Goal: Task Accomplishment & Management: Complete application form

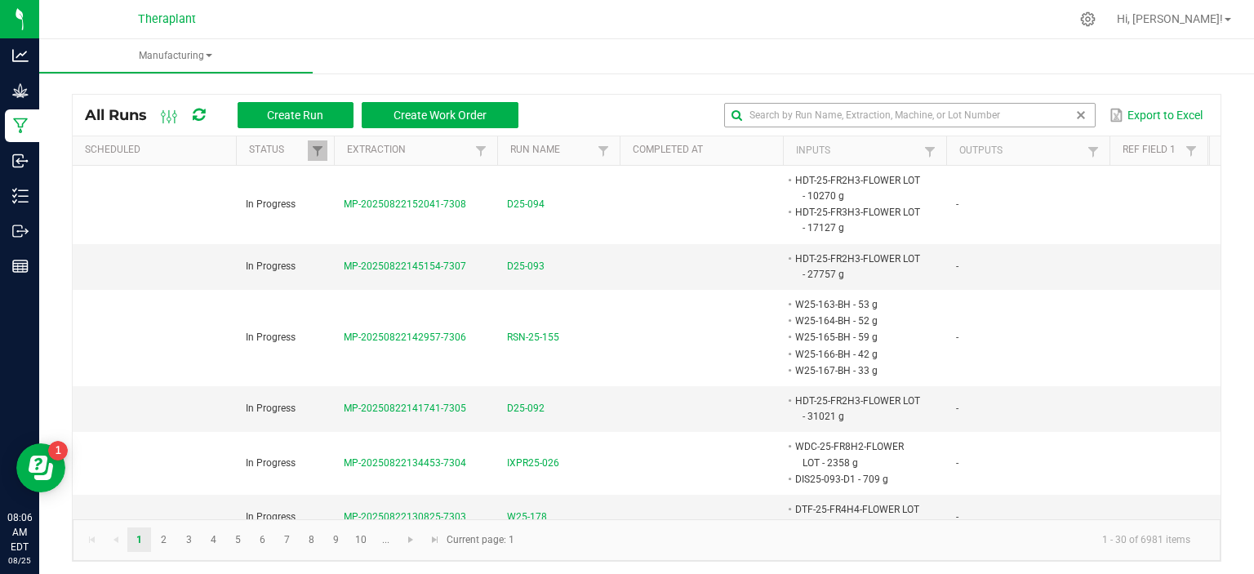
click at [785, 117] on input "text" at bounding box center [909, 115] width 371 height 24
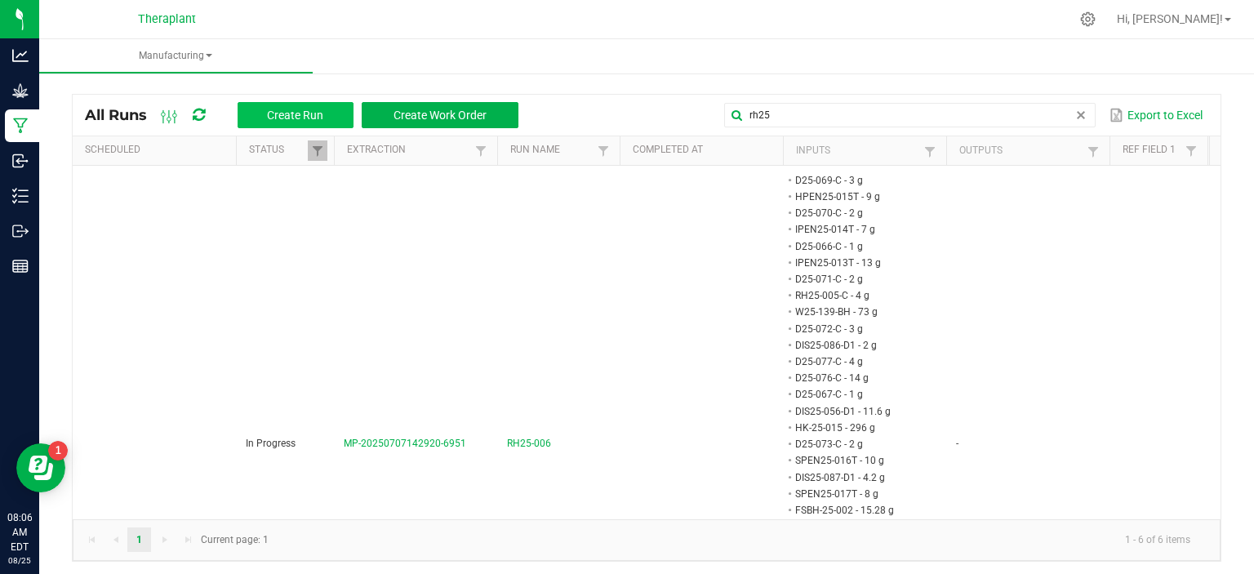
type input "rh25"
click at [291, 113] on span "Create Run" at bounding box center [295, 115] width 56 height 13
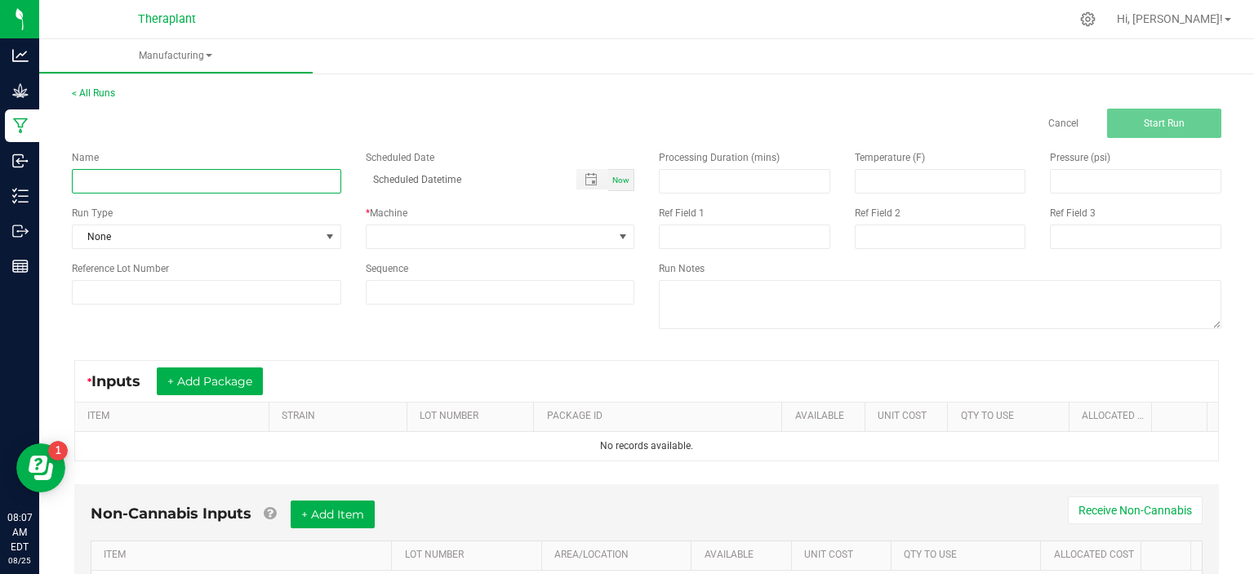
click at [214, 186] on input at bounding box center [206, 181] width 269 height 24
type input "RH25-007"
click at [715, 341] on div "Processing Duration (mins) Temperature (F) Pressure (psi) Ref Field 1 Ref Field…" at bounding box center [940, 241] width 587 height 207
click at [219, 388] on button "+ Add Package" at bounding box center [210, 381] width 106 height 28
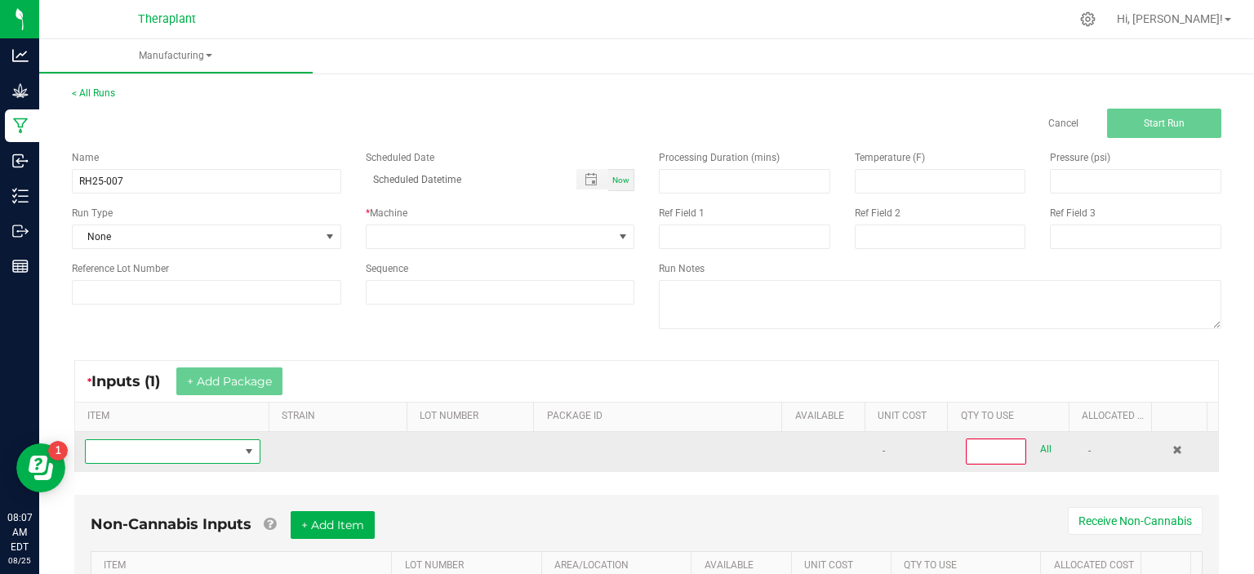
click at [242, 446] on span "NO DATA FOUND" at bounding box center [248, 451] width 13 height 13
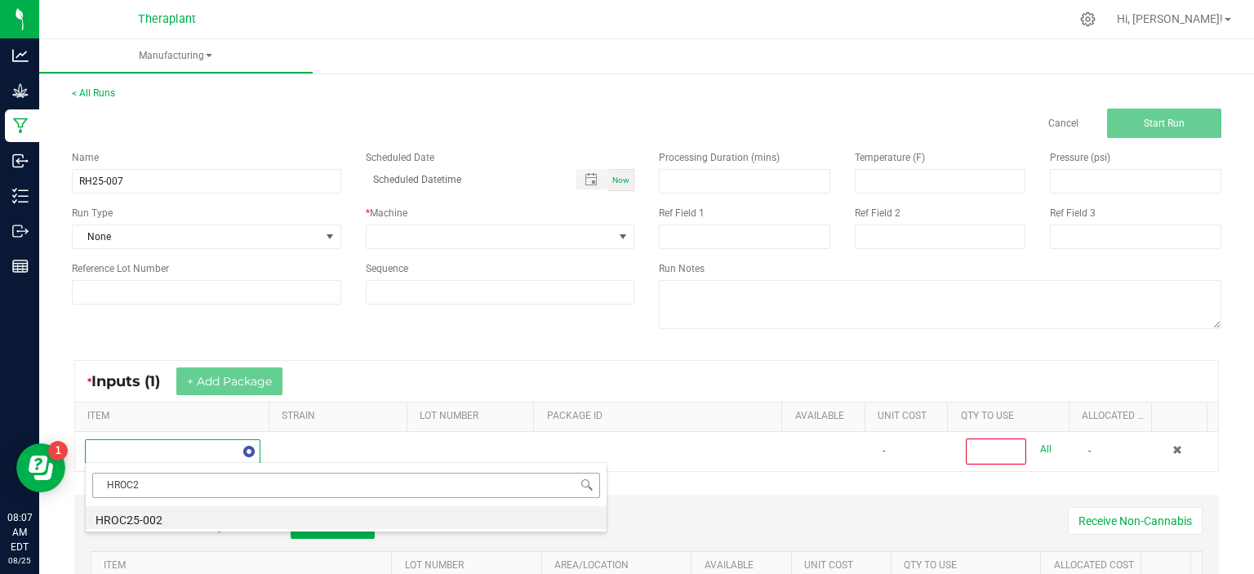
type input "HROC24"
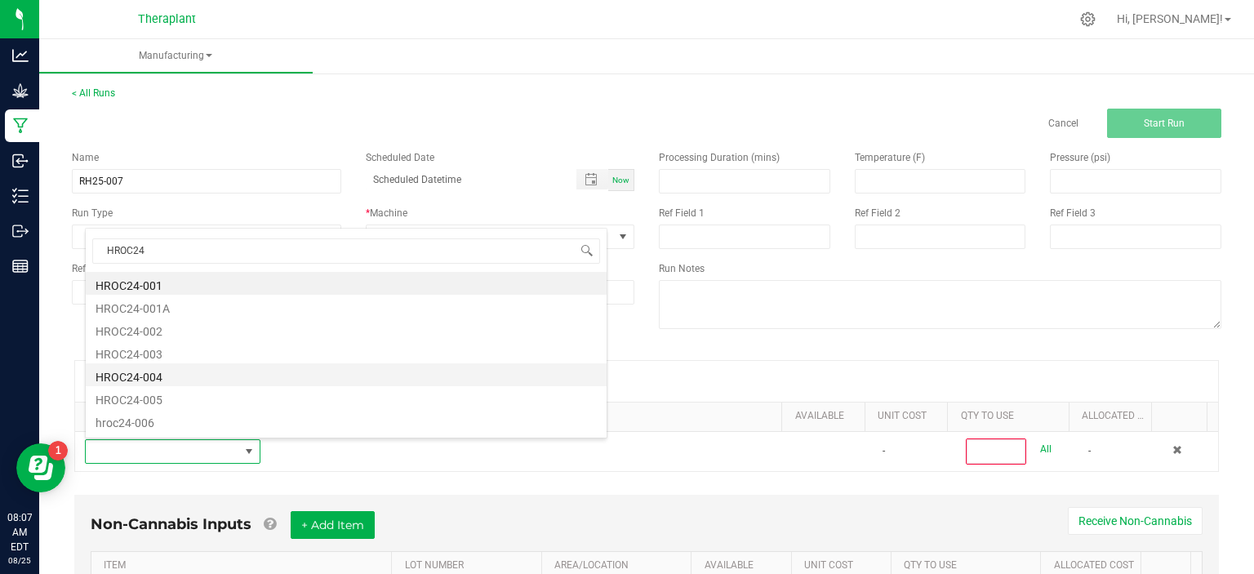
scroll to position [111, 0]
click at [181, 377] on li "HROC24-009" at bounding box center [346, 378] width 521 height 23
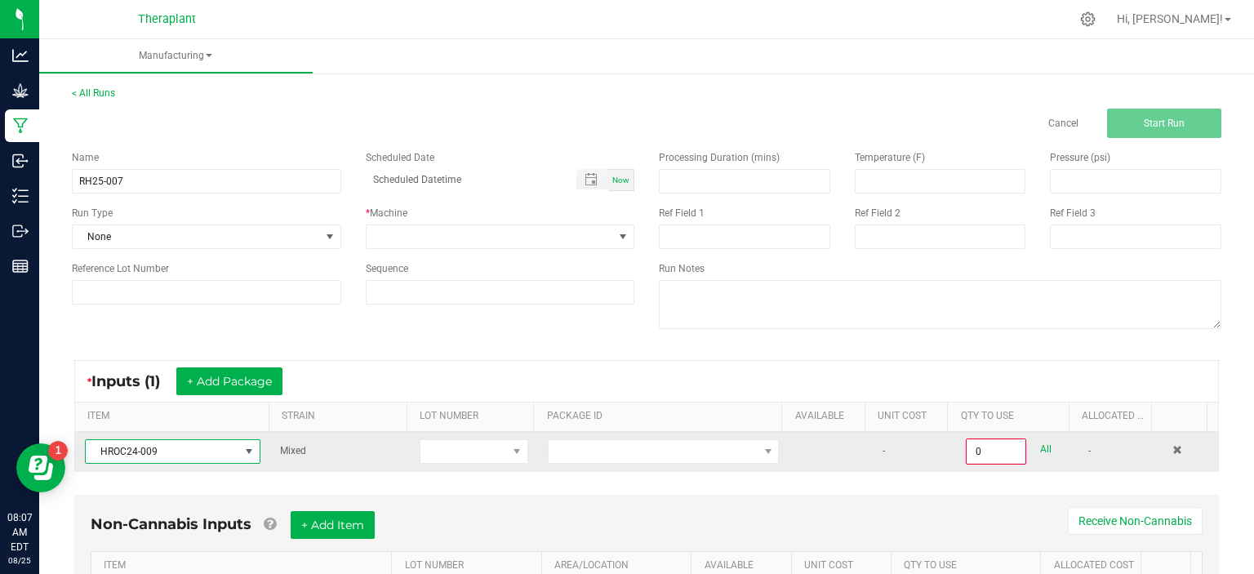
click at [614, 436] on td at bounding box center [663, 451] width 251 height 39
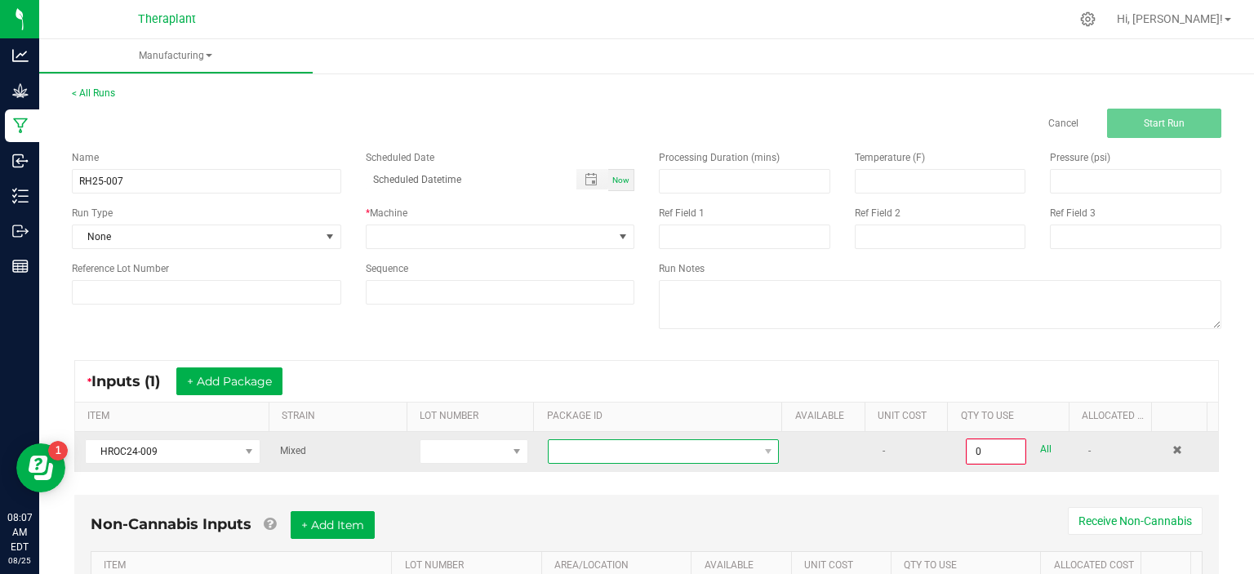
click at [620, 447] on span at bounding box center [653, 451] width 209 height 23
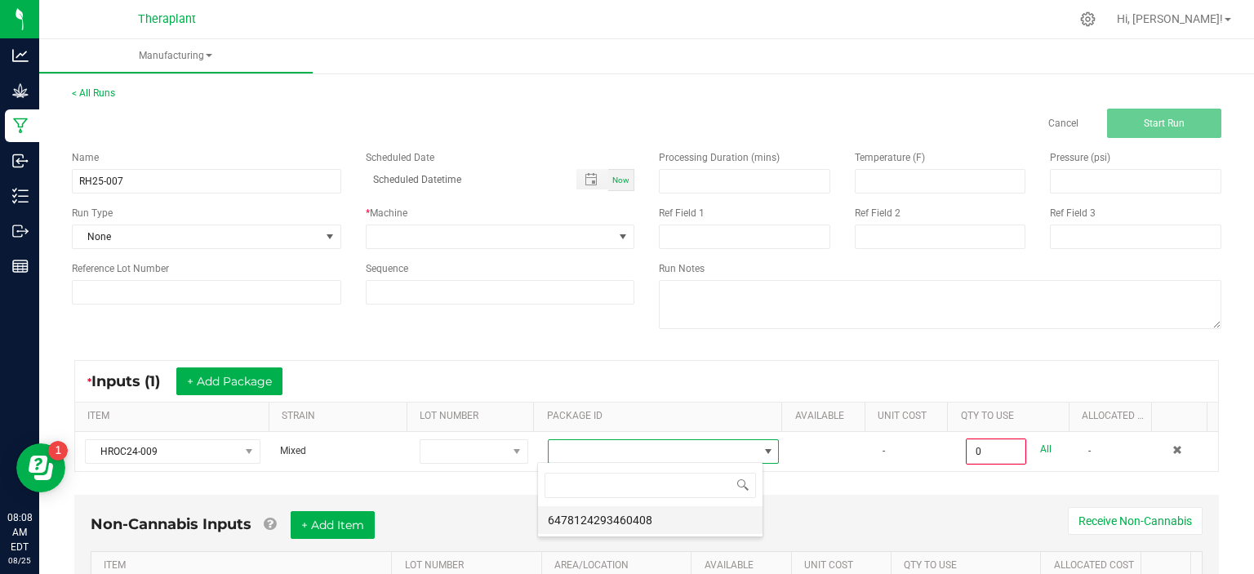
click at [606, 506] on li "6478124293460408" at bounding box center [650, 520] width 225 height 28
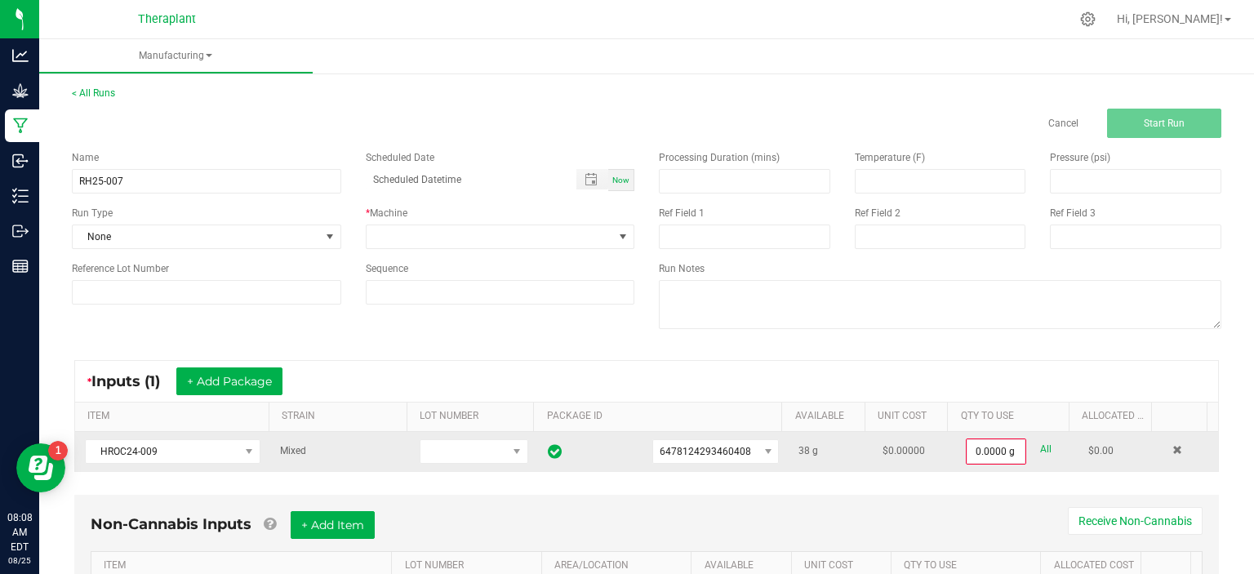
click at [1040, 450] on link "All" at bounding box center [1045, 449] width 11 height 22
type input "38.0000 g"
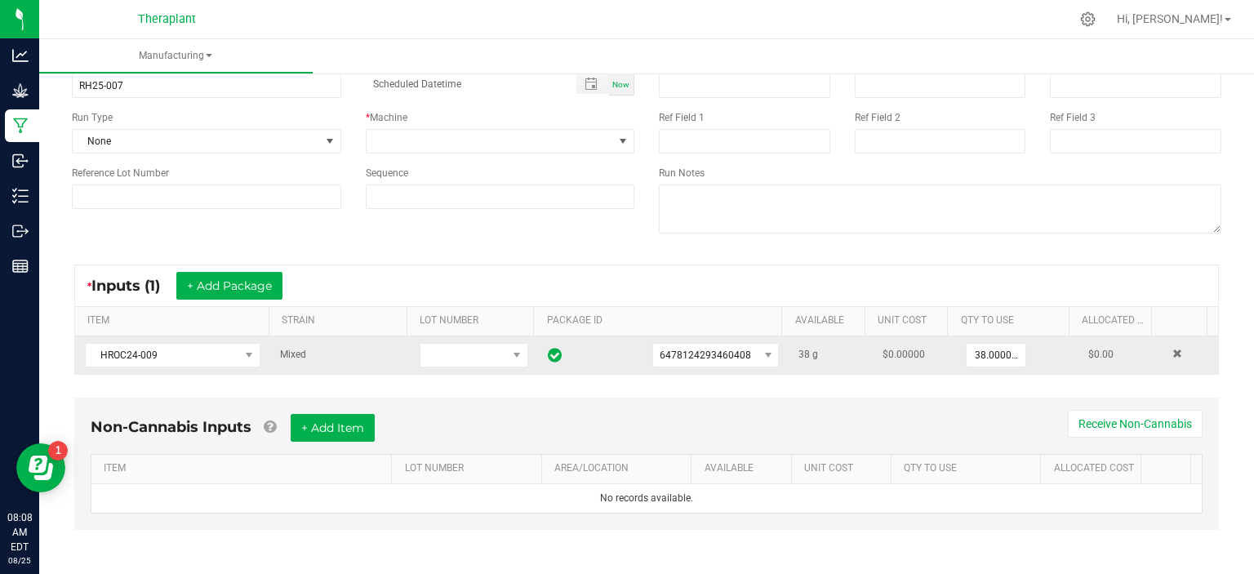
scroll to position [0, 0]
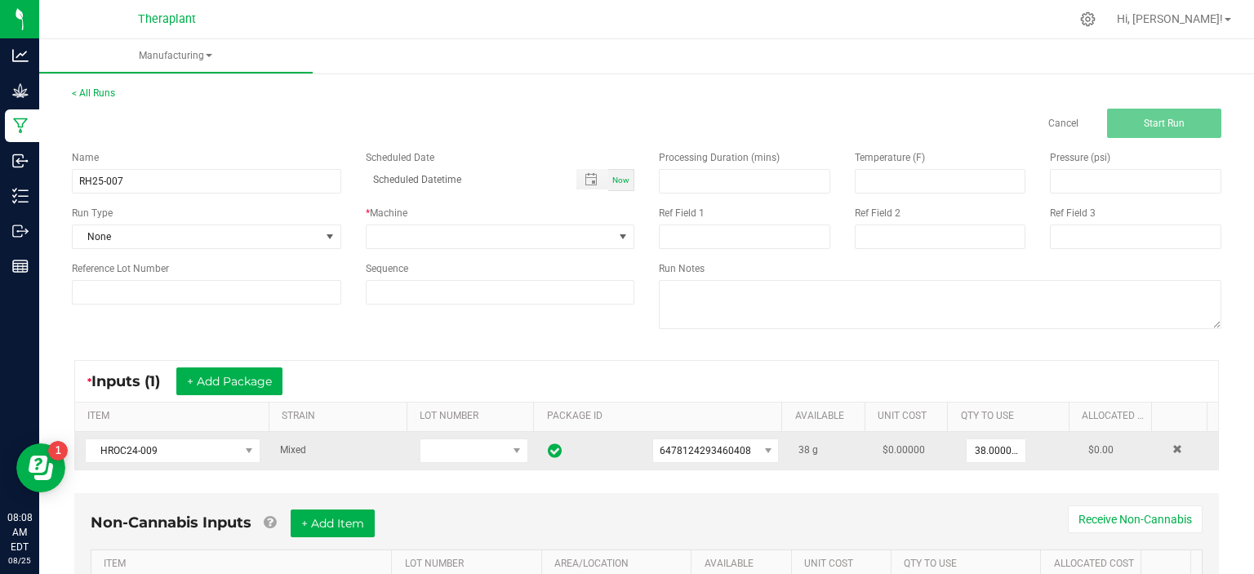
click at [612, 179] on span "Now" at bounding box center [620, 180] width 17 height 9
type input "[DATE] 8:08 AM"
click at [613, 227] on span at bounding box center [623, 236] width 20 height 23
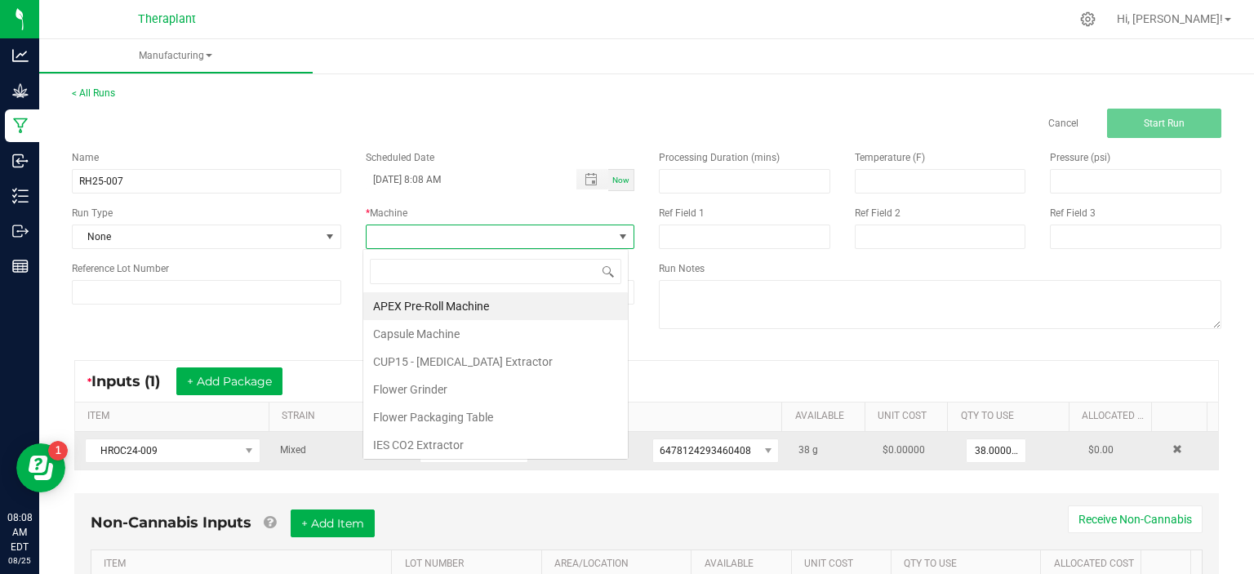
scroll to position [24, 265]
click at [507, 359] on li "CUP15 - [MEDICAL_DATA] Extractor" at bounding box center [495, 362] width 265 height 28
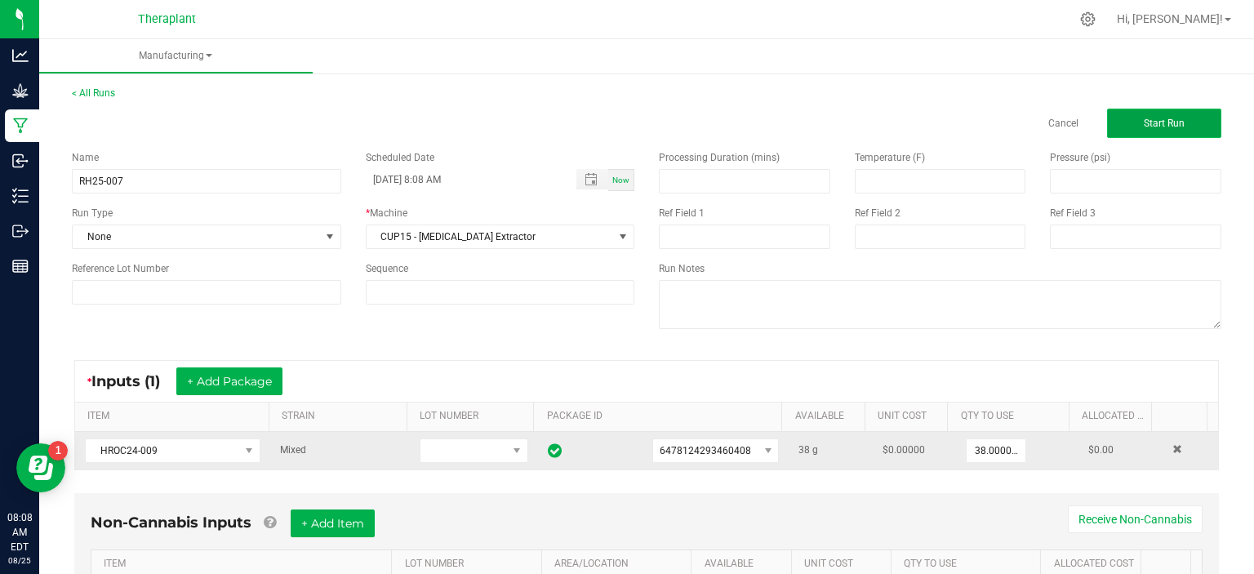
click at [1147, 120] on span "Start Run" at bounding box center [1164, 123] width 41 height 11
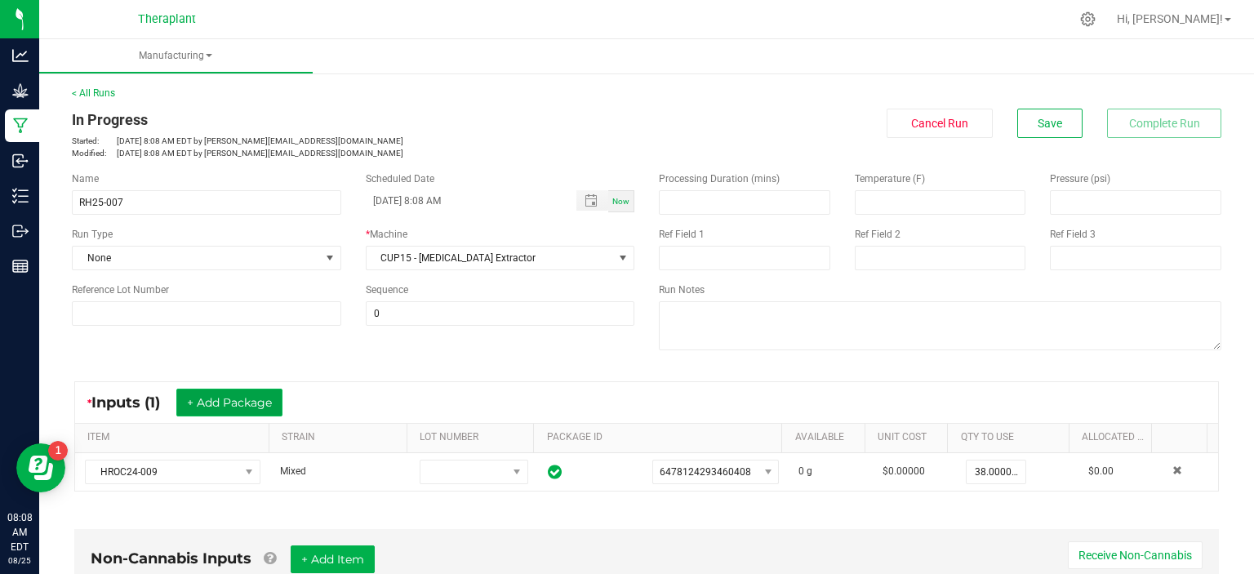
click at [261, 393] on button "+ Add Package" at bounding box center [229, 403] width 106 height 28
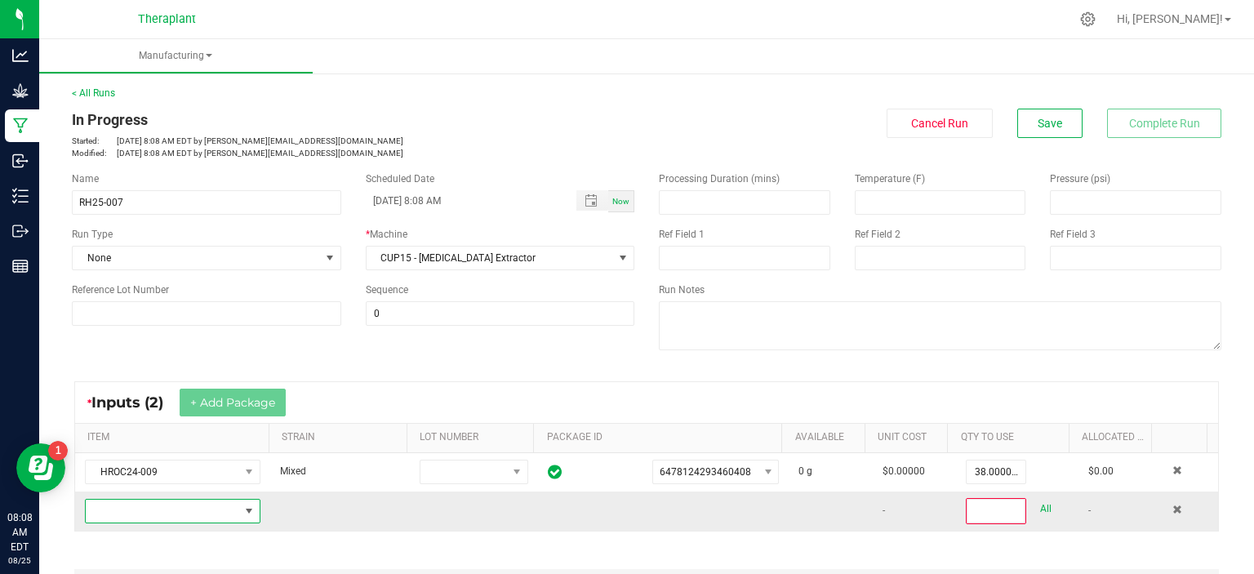
click at [243, 509] on span "NO DATA FOUND" at bounding box center [248, 511] width 13 height 13
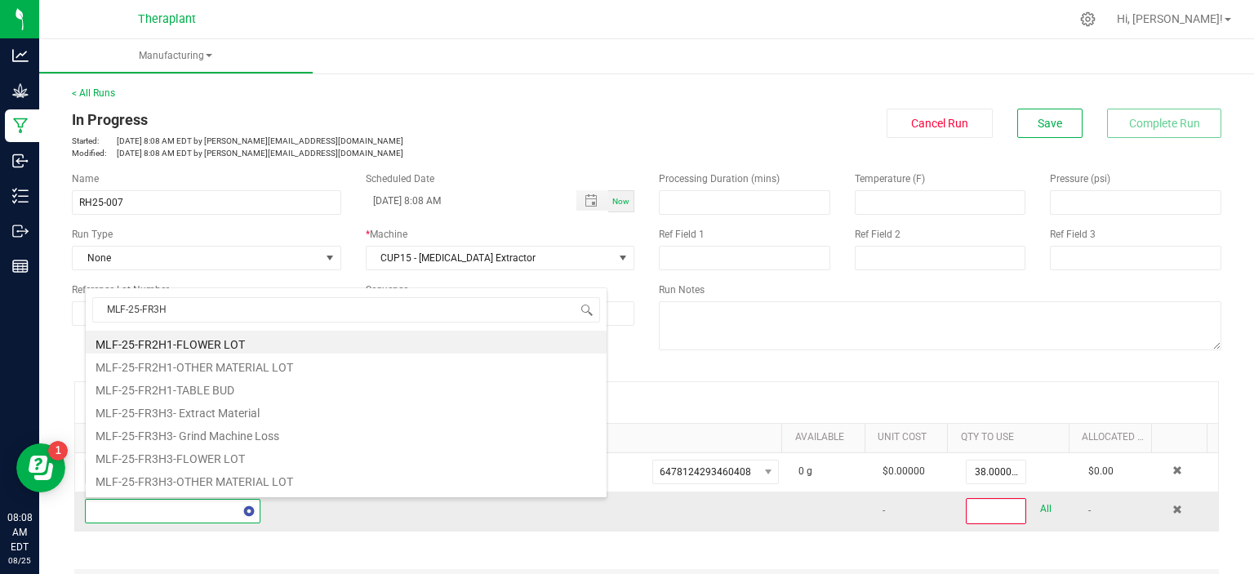
type input "MLF-25-FR3H3"
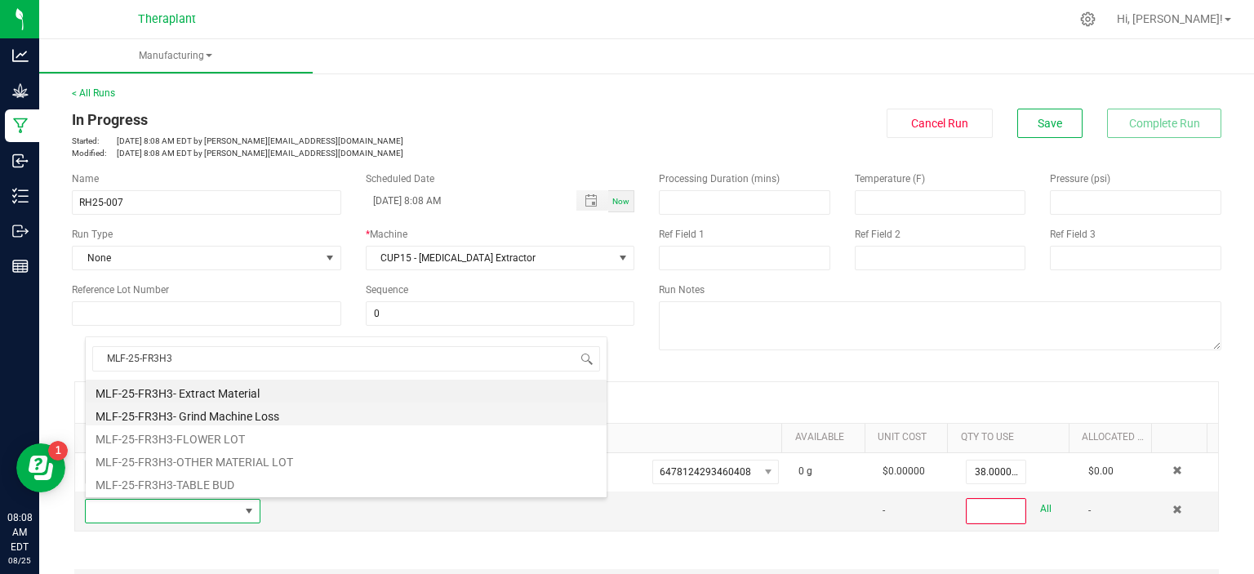
click at [308, 420] on li "MLF-25-FR3H3- Grind Machine Loss" at bounding box center [346, 414] width 521 height 23
type input "0"
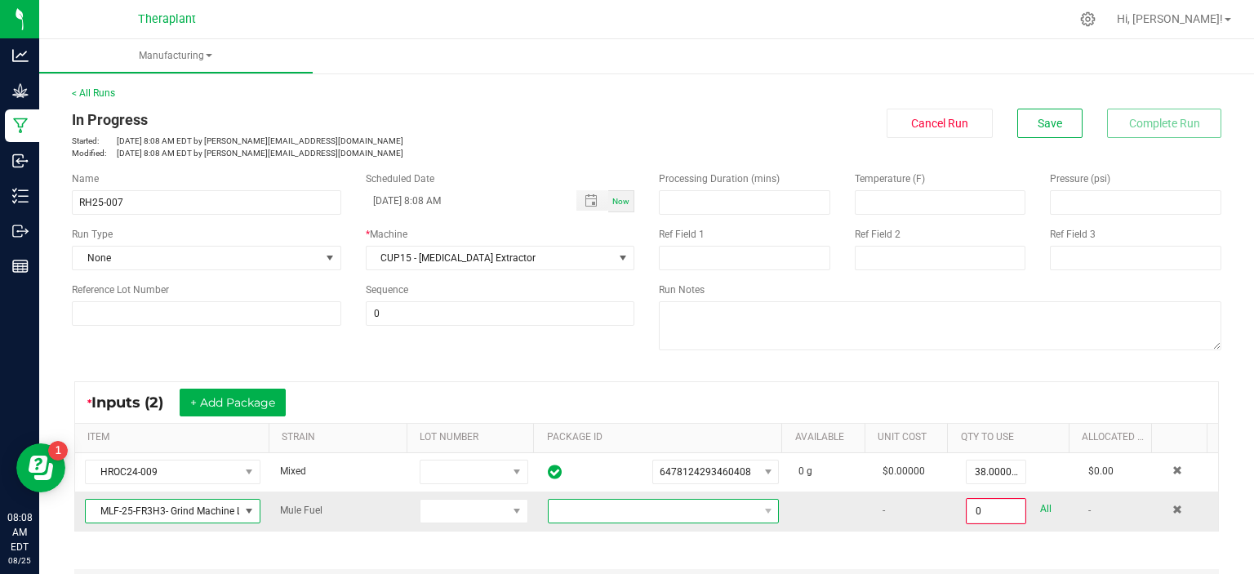
click at [618, 517] on span "NO DATA FOUND" at bounding box center [653, 511] width 209 height 23
click at [727, 511] on span "NO DATA FOUND" at bounding box center [653, 511] width 209 height 23
click at [762, 512] on span "NO DATA FOUND" at bounding box center [768, 511] width 13 height 13
click at [239, 518] on span at bounding box center [249, 511] width 20 height 23
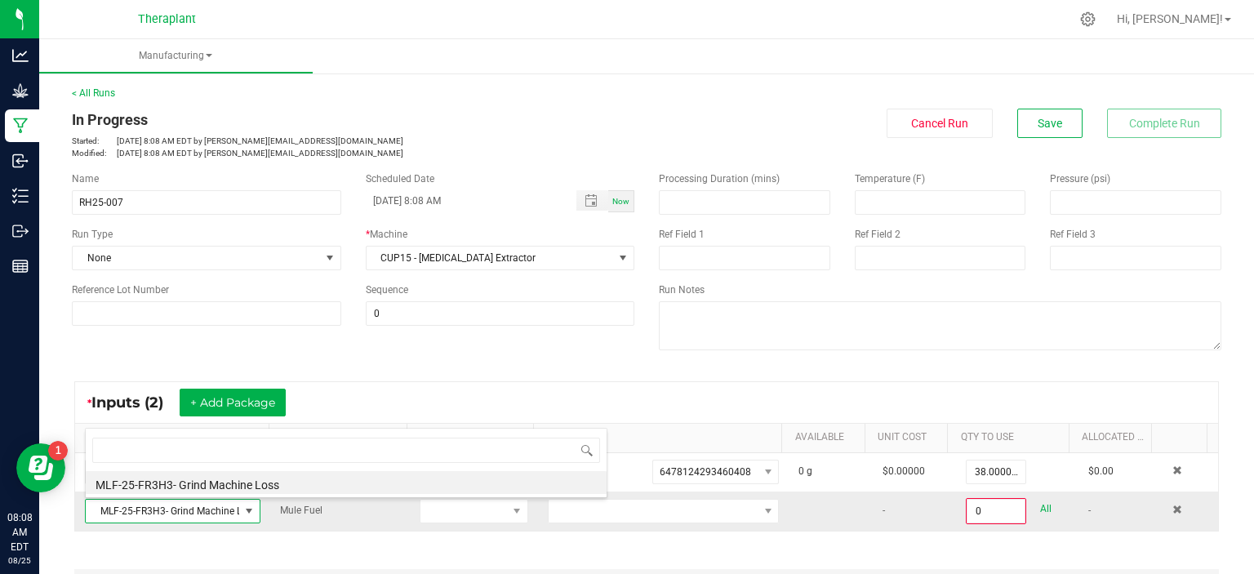
scroll to position [24, 169]
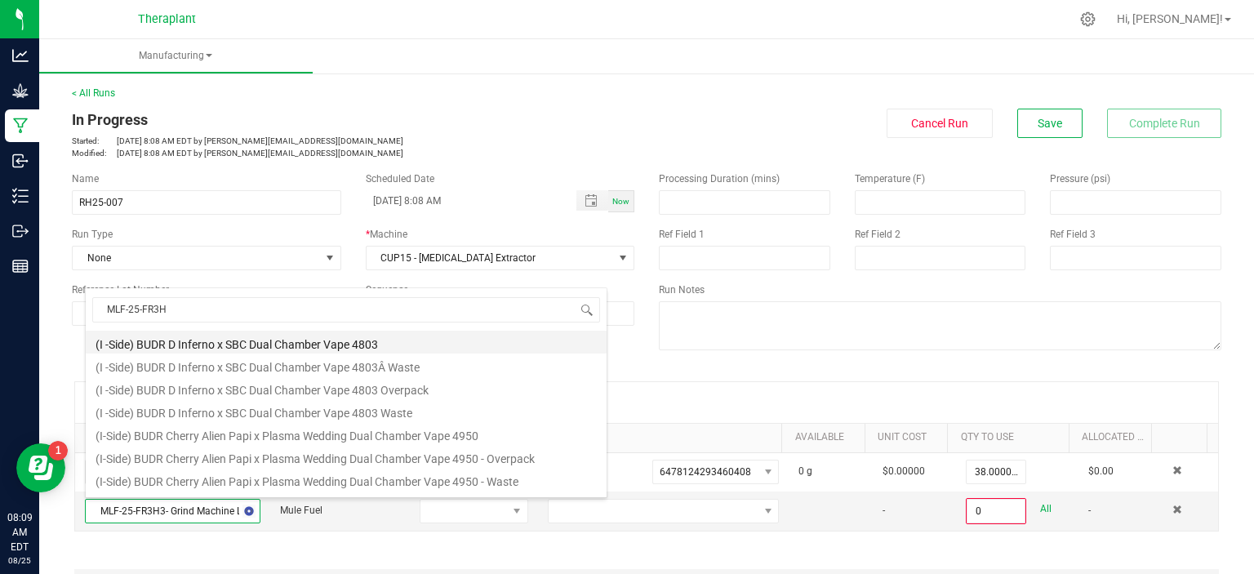
type input "MLF-25-FR3H3"
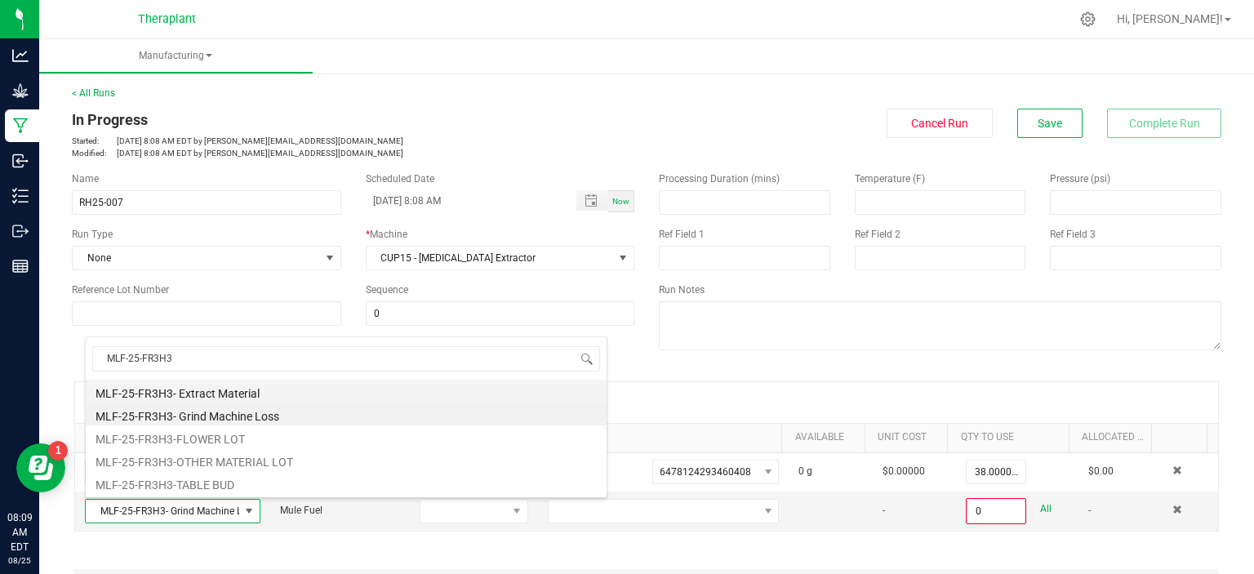
click at [270, 389] on li "MLF-25-FR3H3- Extract Material" at bounding box center [346, 391] width 521 height 23
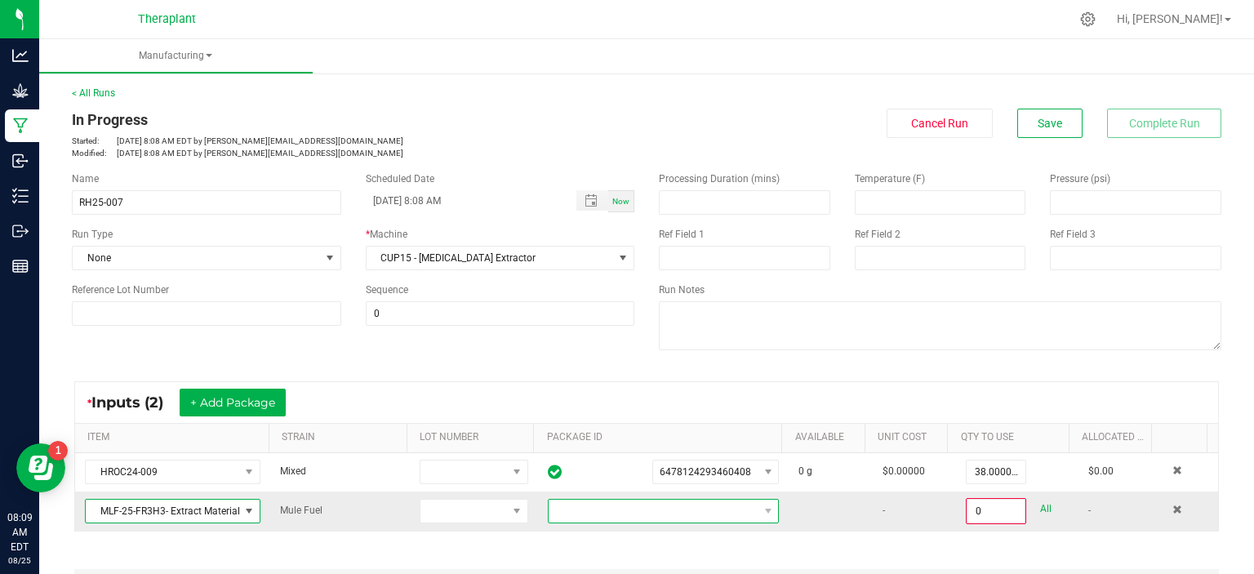
click at [738, 515] on span at bounding box center [653, 511] width 209 height 23
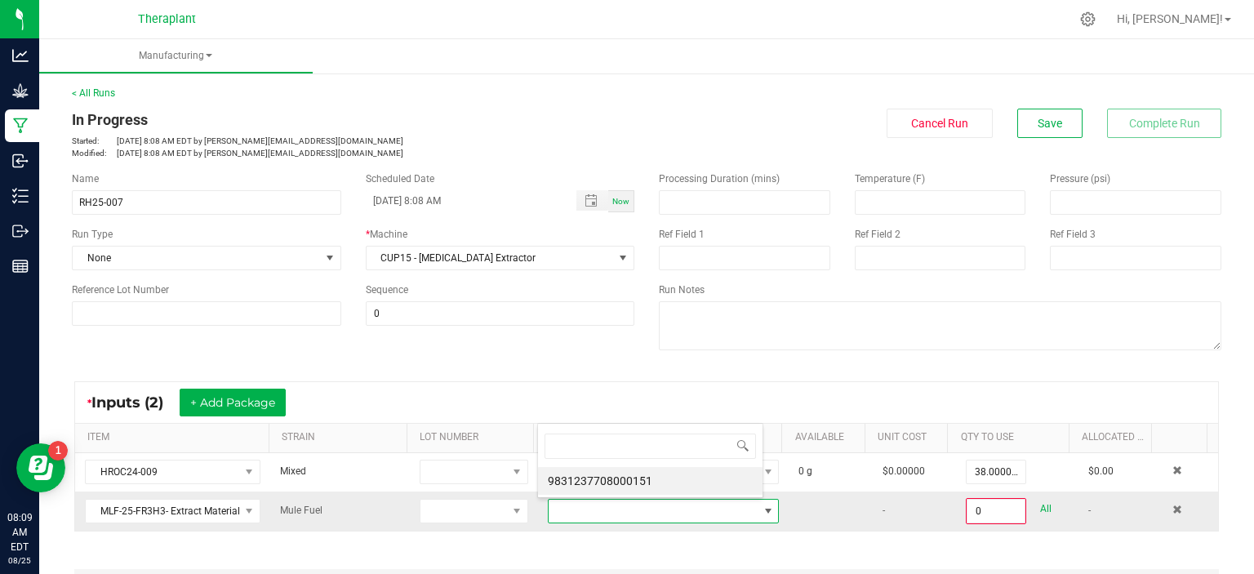
scroll to position [24, 222]
click at [683, 478] on li "9831237708000151" at bounding box center [650, 481] width 225 height 28
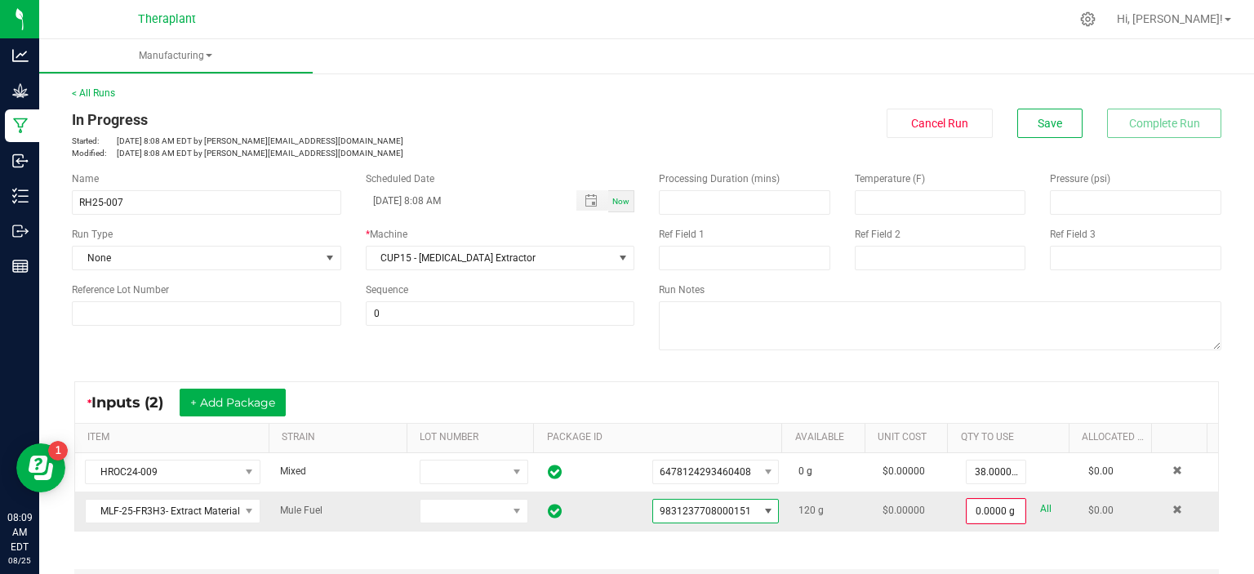
click at [1040, 512] on link "All" at bounding box center [1045, 509] width 11 height 22
type input "120.0000 g"
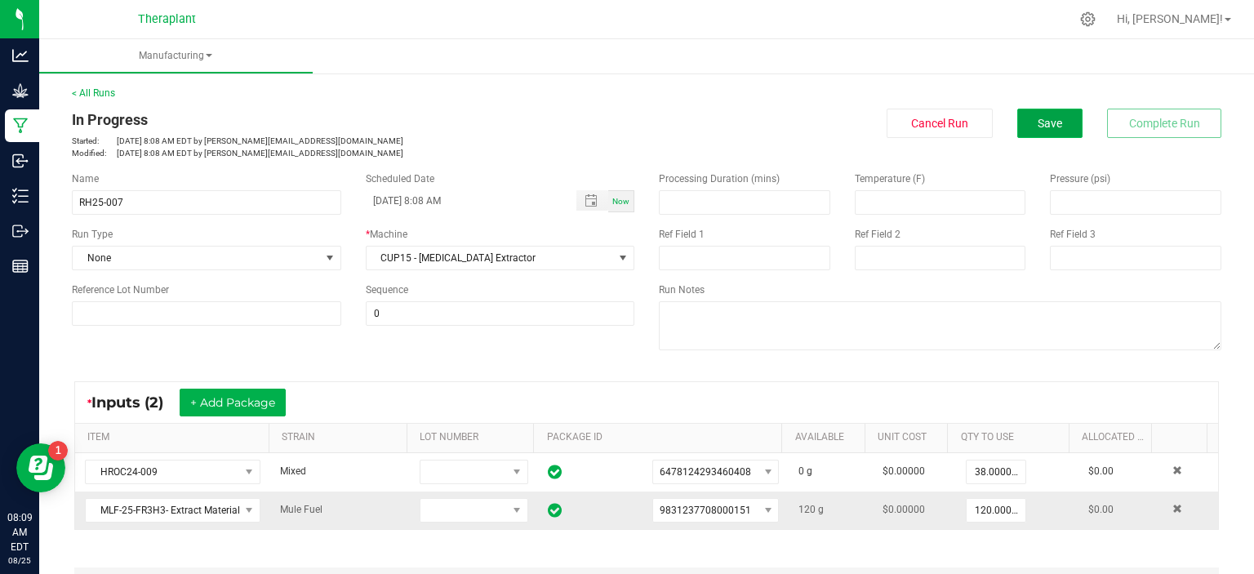
click at [1051, 131] on button "Save" at bounding box center [1049, 123] width 65 height 29
click at [204, 403] on button "+ Add Package" at bounding box center [233, 403] width 106 height 28
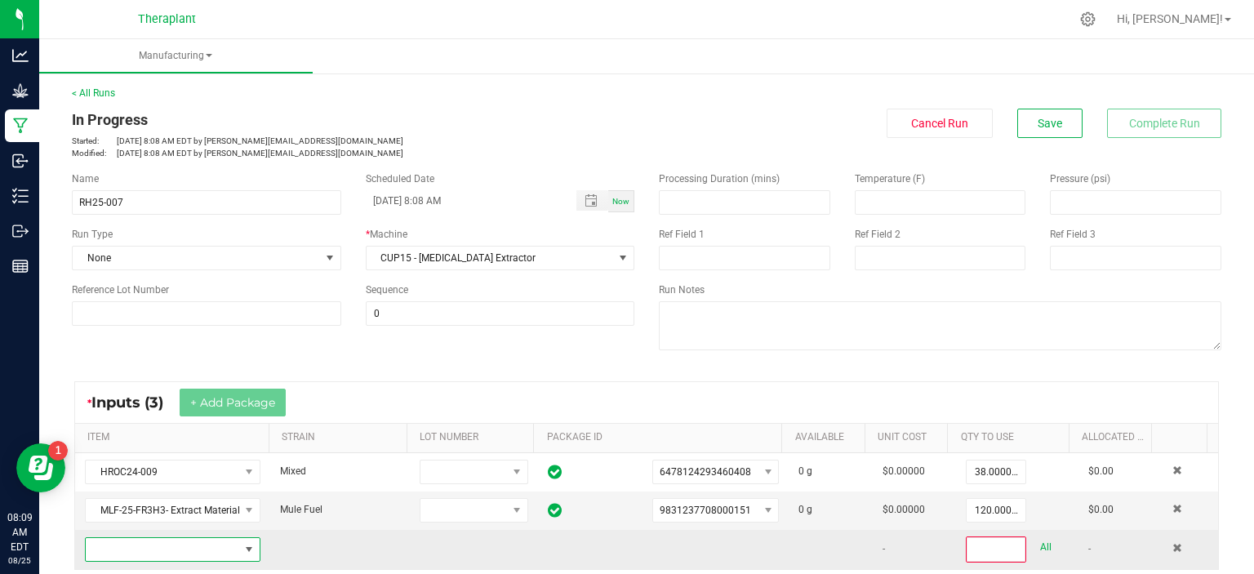
click at [244, 545] on span "NO DATA FOUND" at bounding box center [248, 549] width 13 height 13
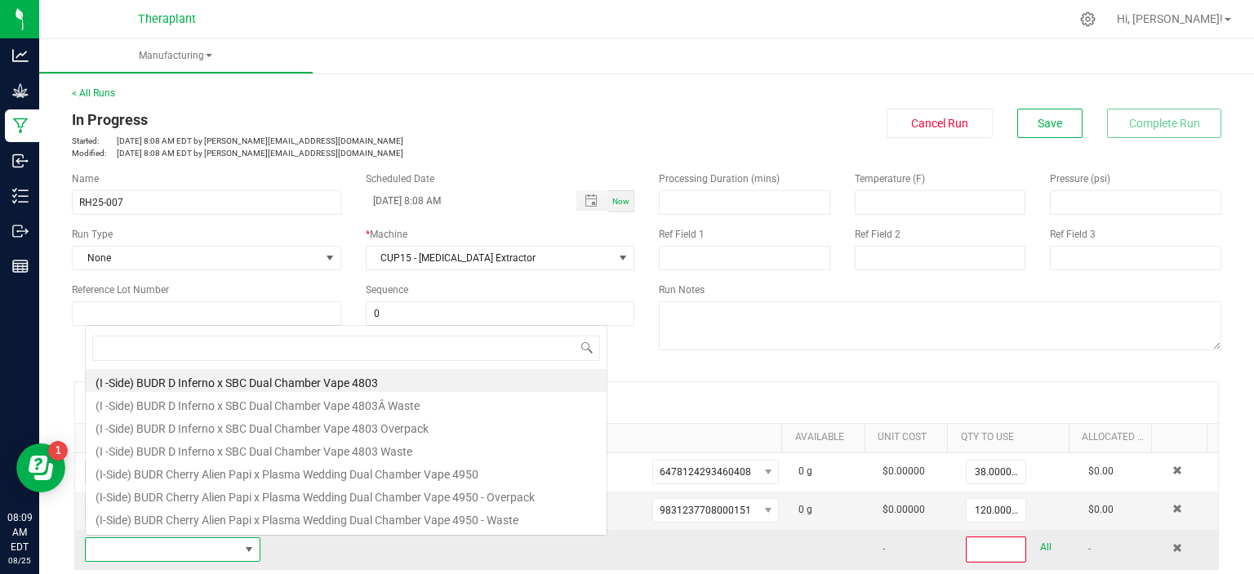
scroll to position [24, 169]
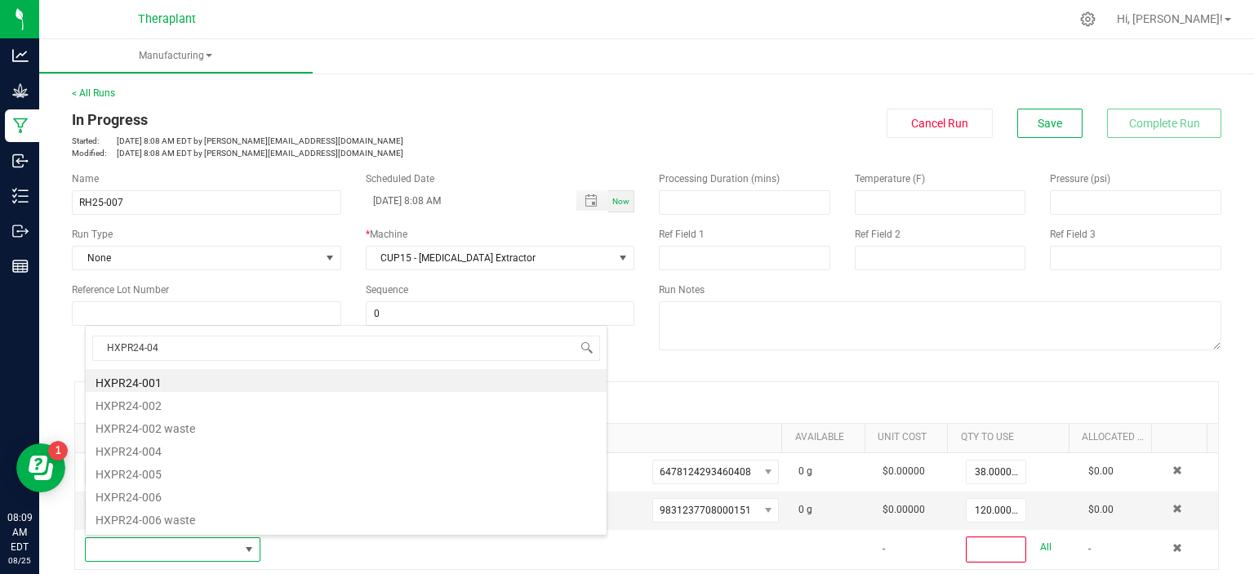
type input "HXPR24-040"
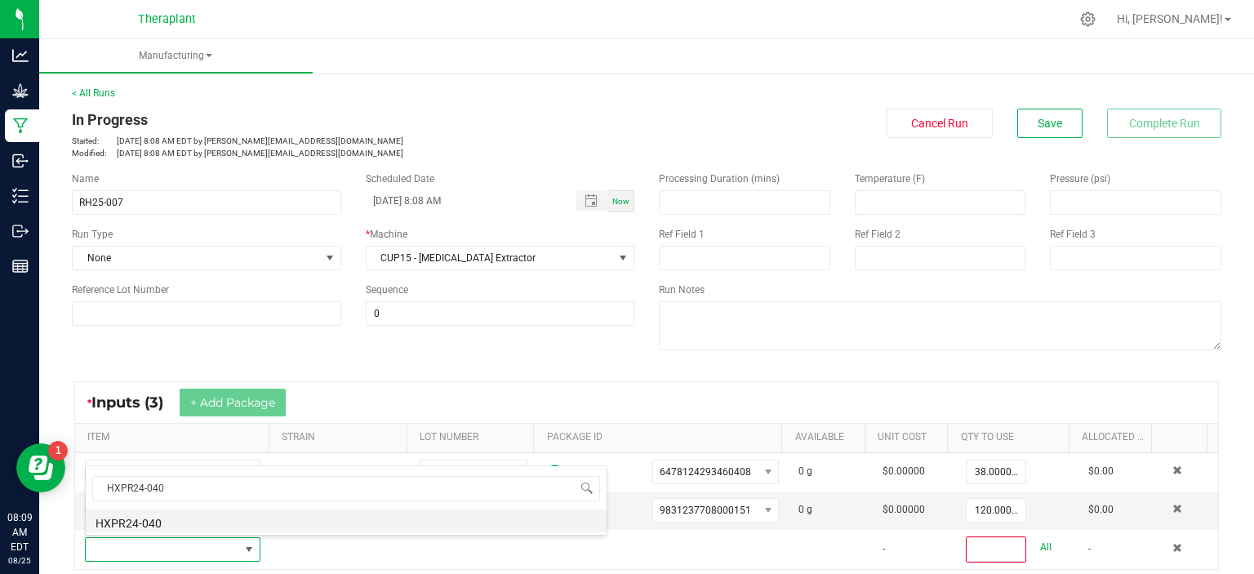
click at [155, 527] on li "HXPR24-040" at bounding box center [346, 520] width 521 height 23
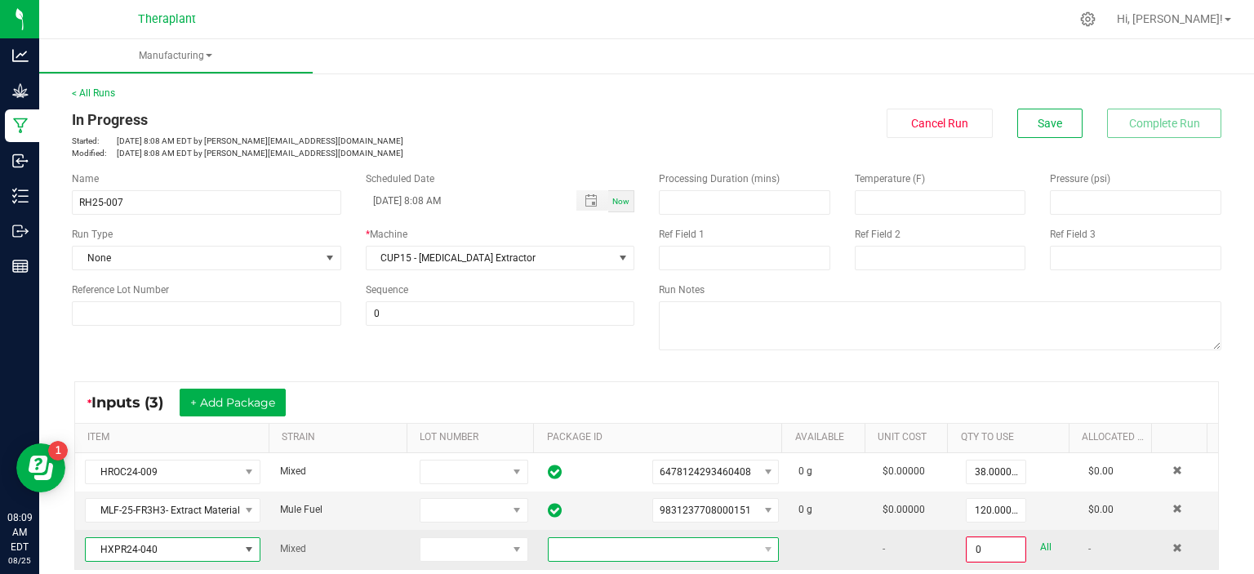
click at [623, 545] on span at bounding box center [653, 549] width 209 height 23
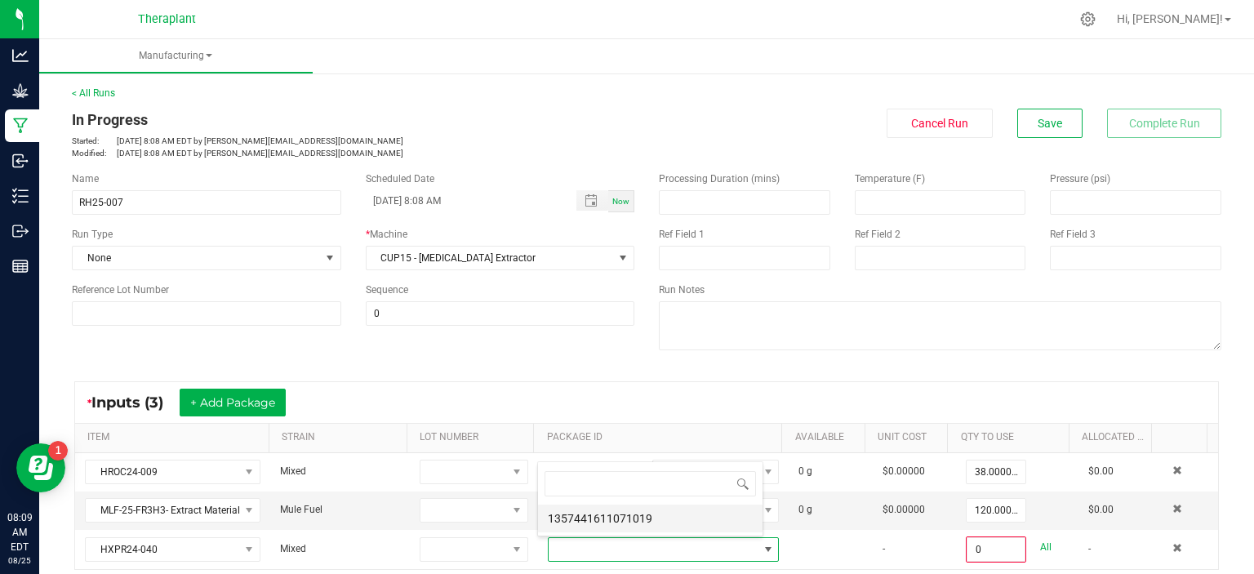
scroll to position [24, 222]
click at [613, 513] on li "1357441611071019" at bounding box center [650, 519] width 225 height 28
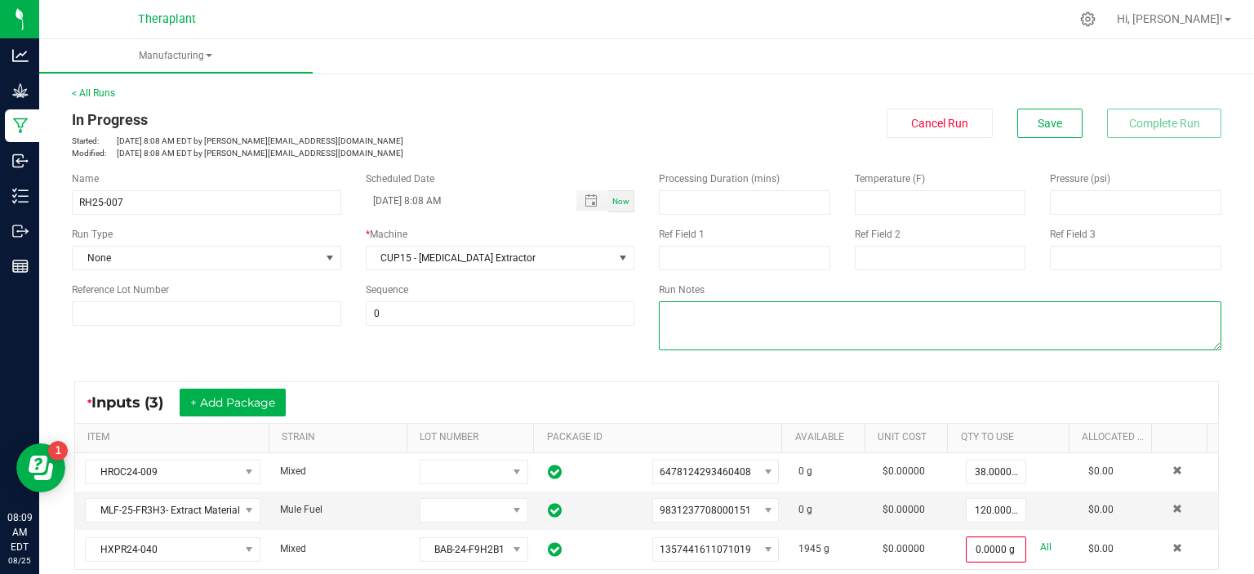
drag, startPoint x: 1024, startPoint y: 545, endPoint x: 1061, endPoint y: 345, distance: 202.7
click at [1061, 345] on textarea at bounding box center [940, 325] width 563 height 49
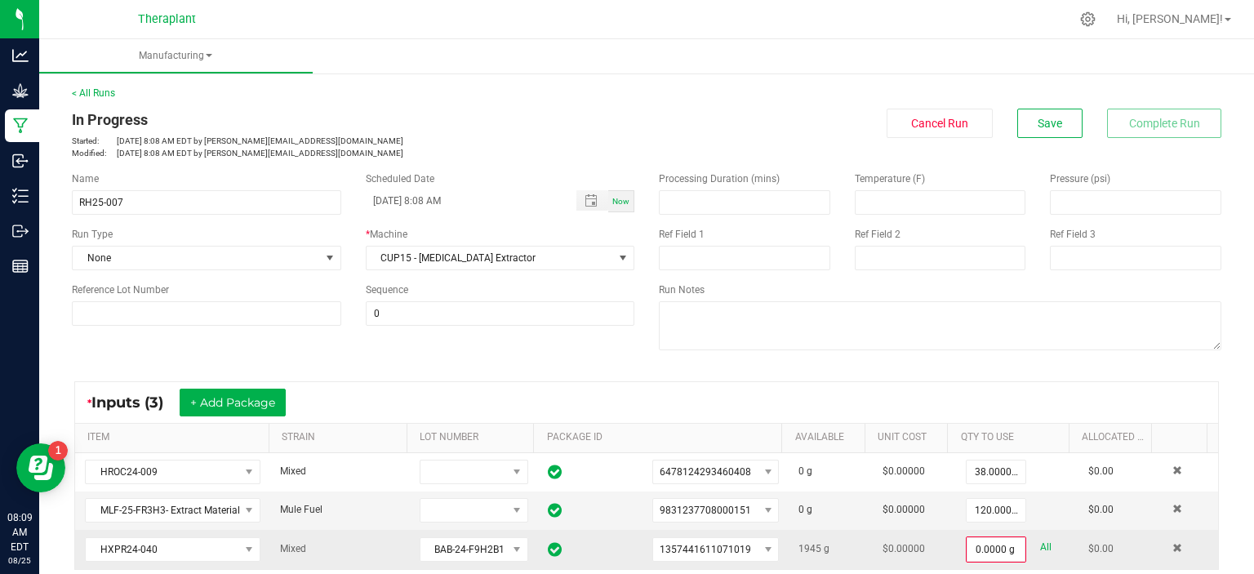
click at [1040, 545] on link "All" at bounding box center [1045, 547] width 11 height 22
type input "1945.0000 g"
click at [1038, 118] on span "Save" at bounding box center [1050, 123] width 24 height 13
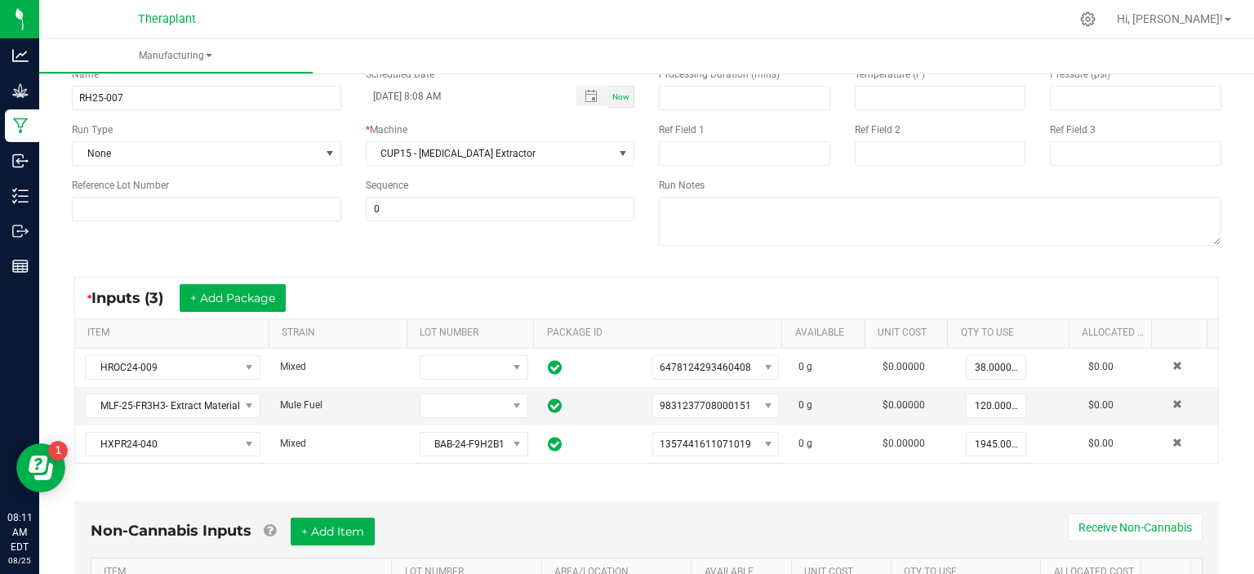
scroll to position [105, 0]
click at [283, 294] on button "+ Add Package" at bounding box center [233, 298] width 106 height 28
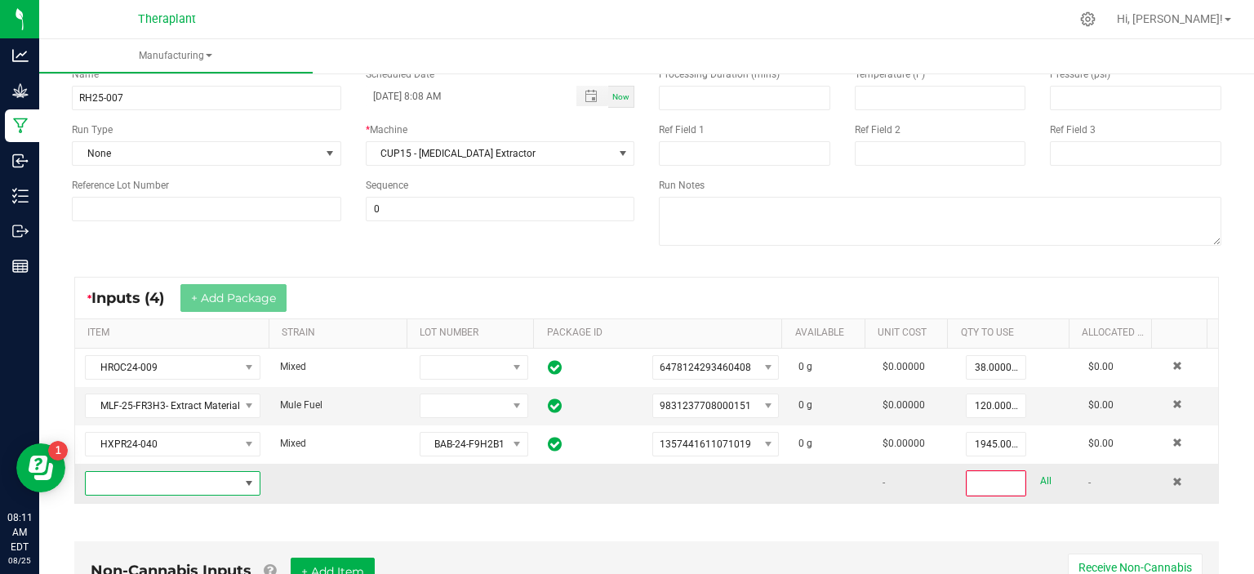
click at [242, 479] on span "NO DATA FOUND" at bounding box center [248, 483] width 13 height 13
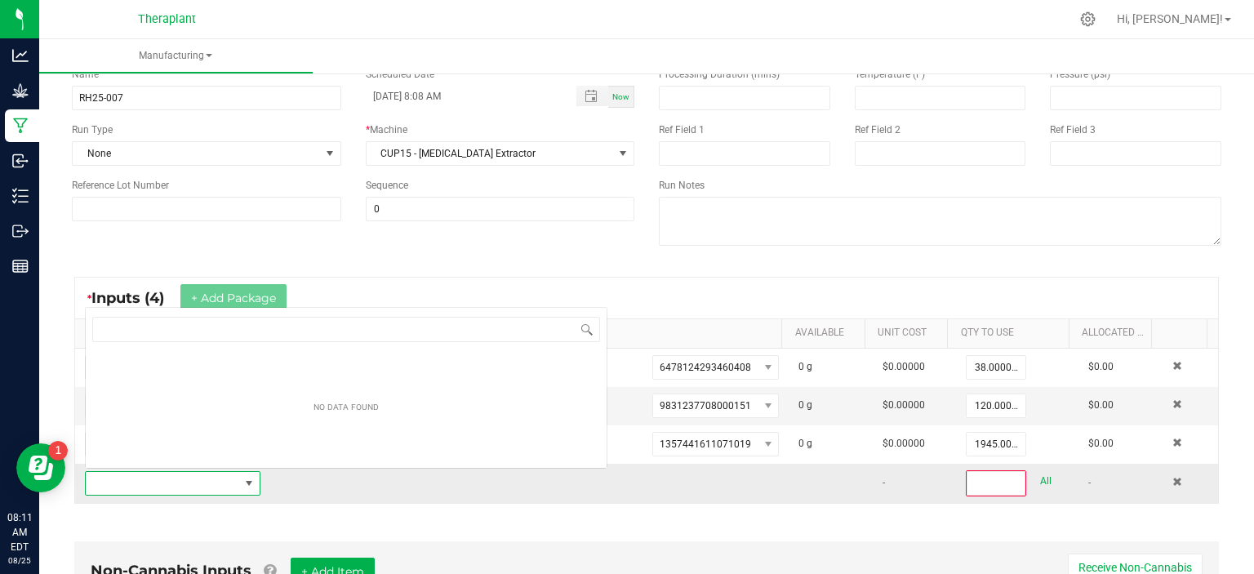
scroll to position [24, 169]
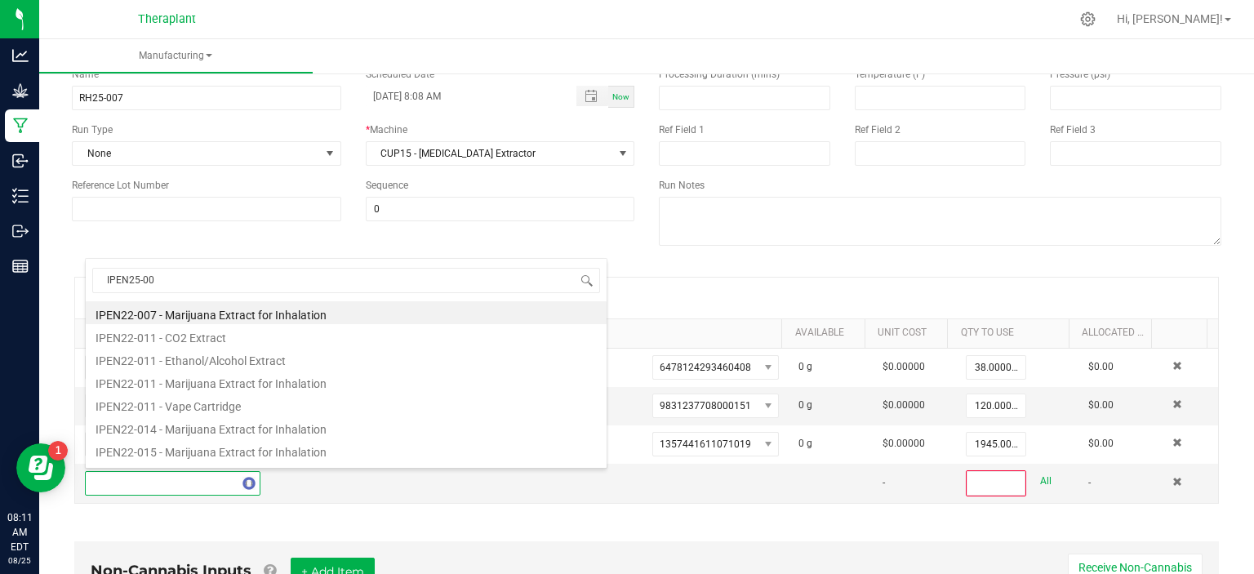
type input "IPEN25-006"
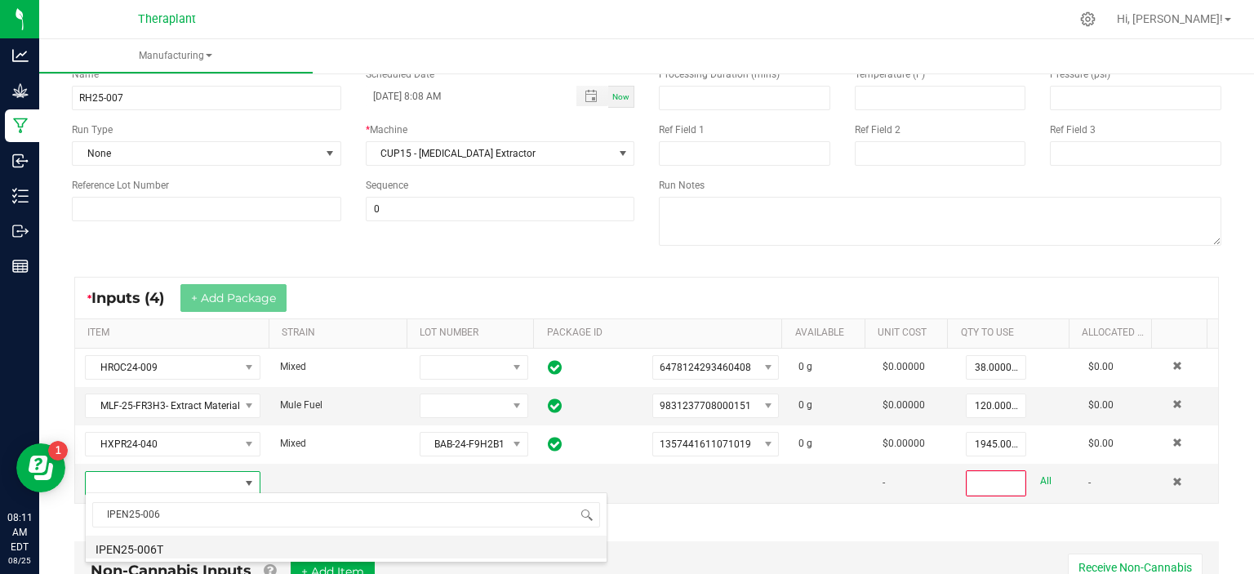
click at [180, 547] on li "IPEN25-006T" at bounding box center [346, 547] width 521 height 23
type input "0"
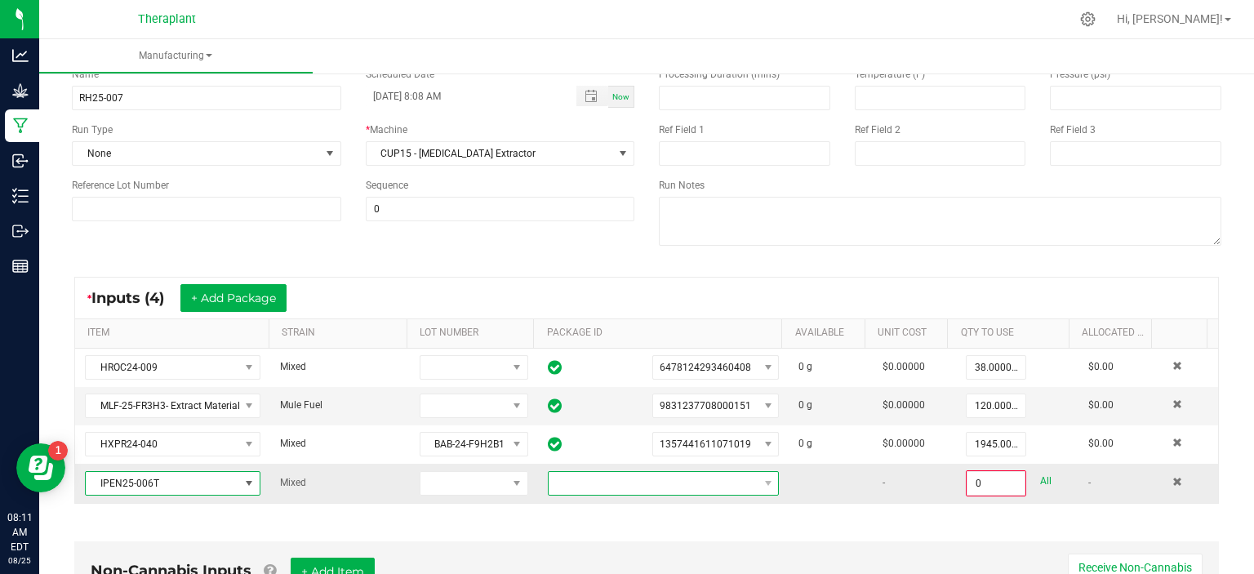
click at [736, 475] on span "NO DATA FOUND" at bounding box center [653, 483] width 209 height 23
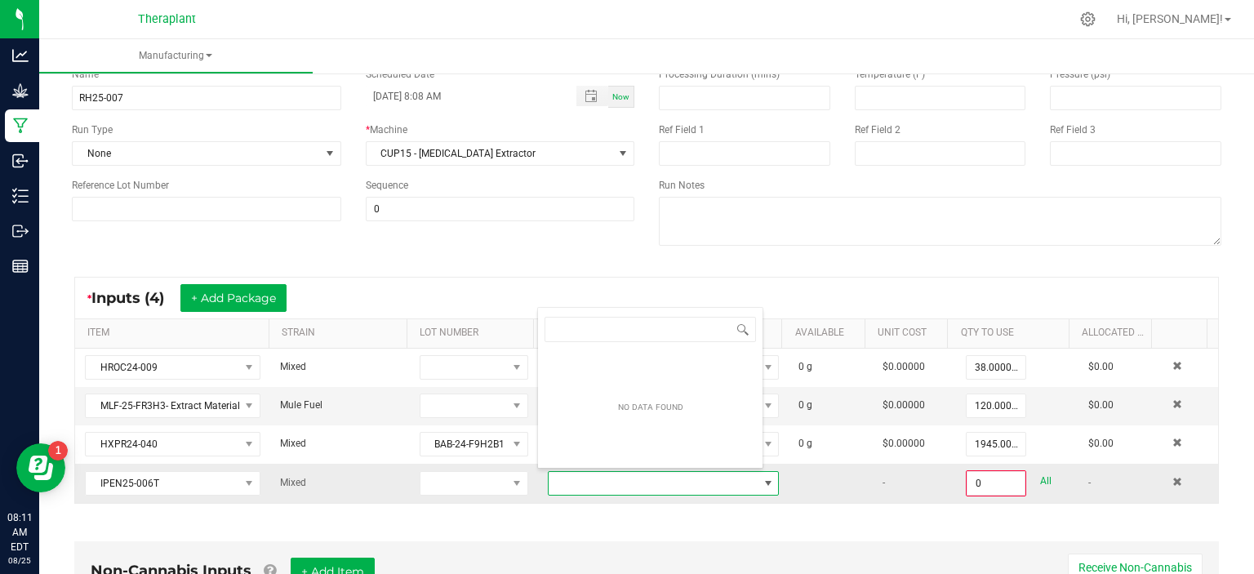
scroll to position [24, 222]
click at [762, 478] on span "NO DATA FOUND" at bounding box center [768, 483] width 13 height 13
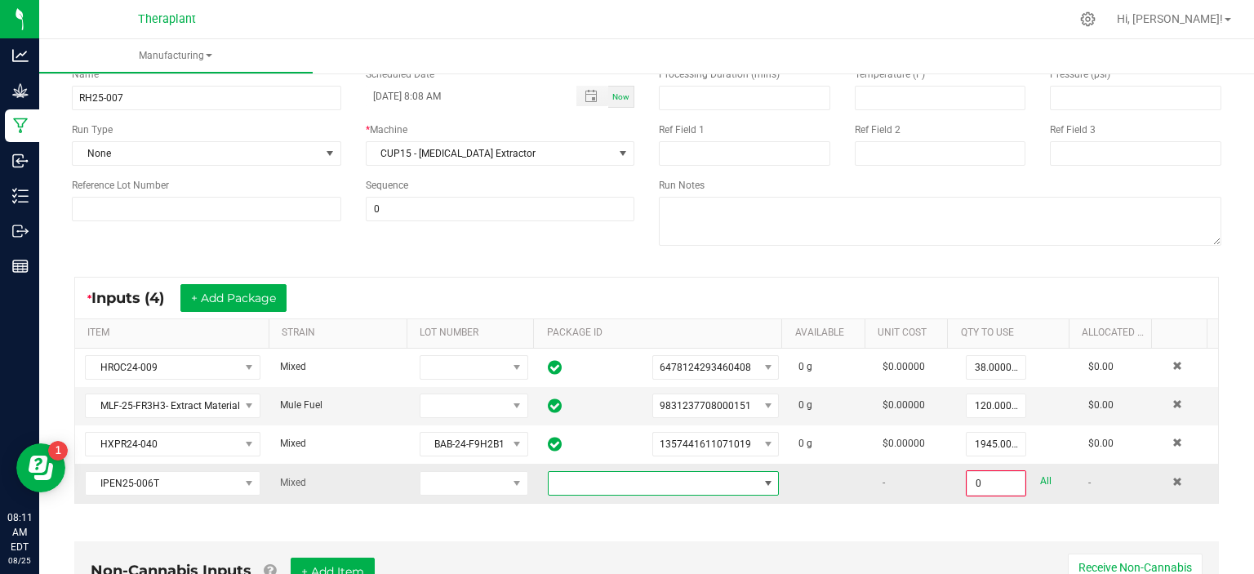
click at [761, 483] on span "NO DATA FOUND" at bounding box center [768, 483] width 20 height 23
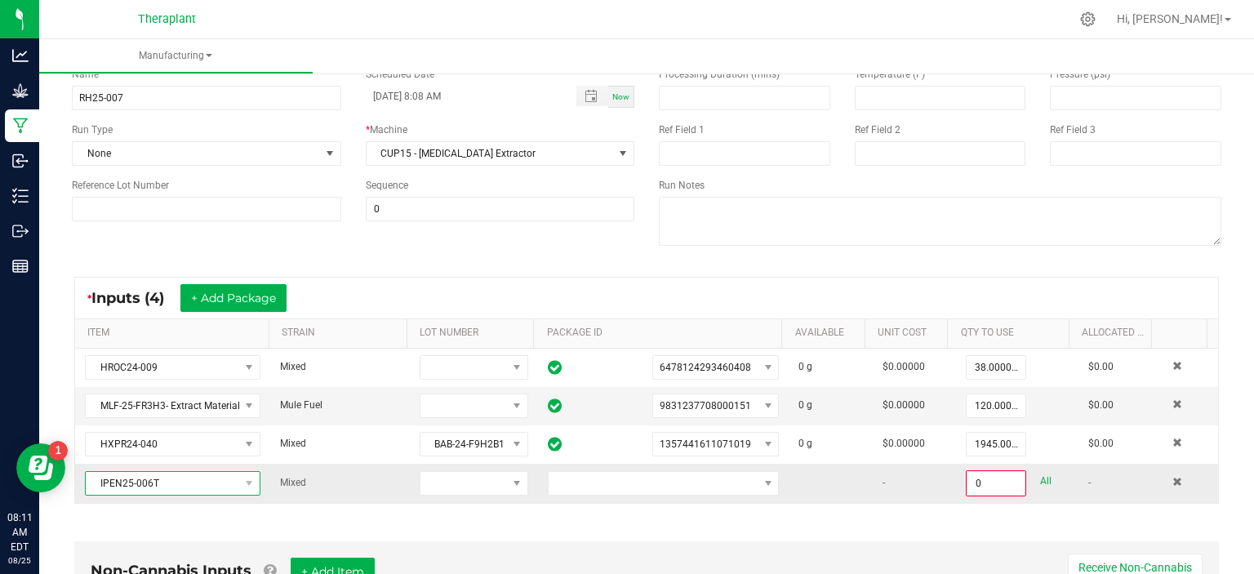
click at [239, 484] on span at bounding box center [249, 483] width 20 height 23
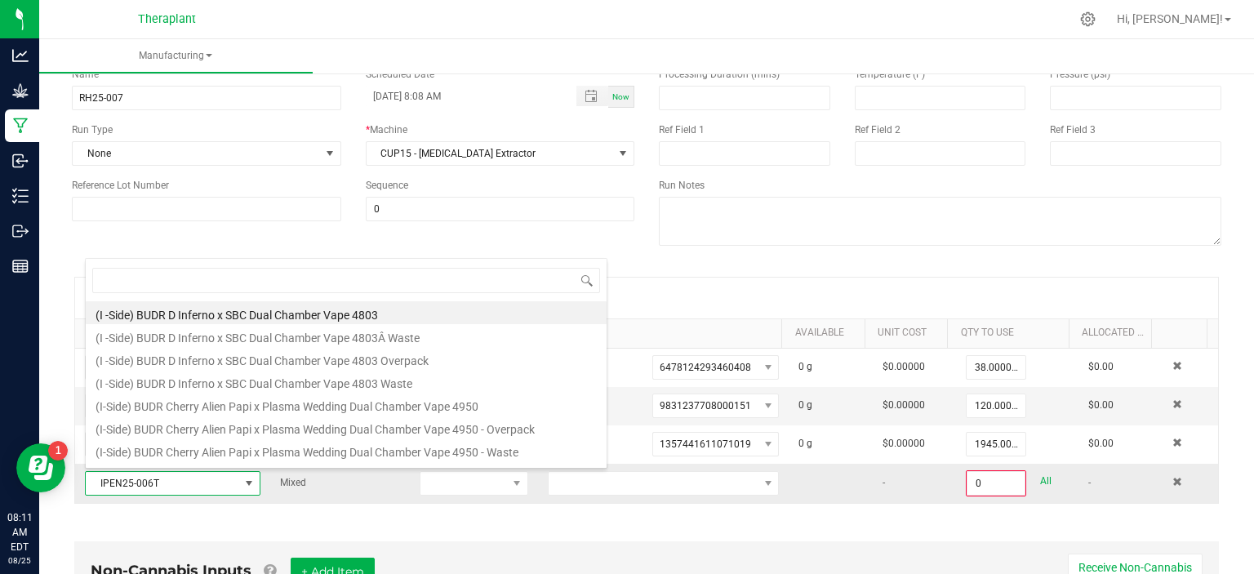
scroll to position [24, 169]
type input "IPEN25-006"
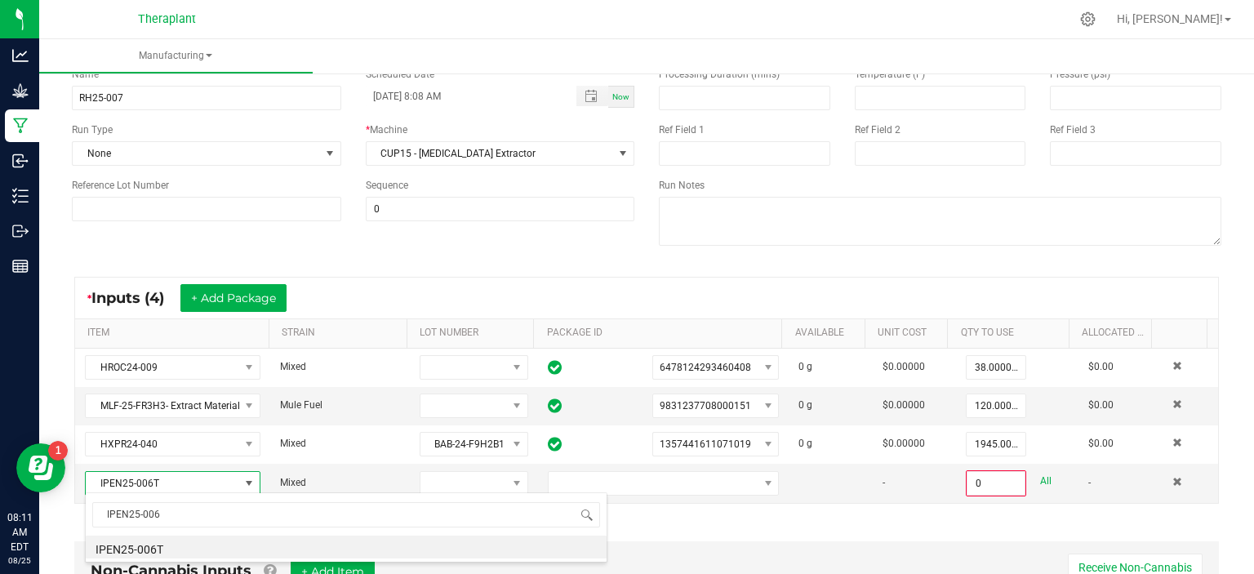
click at [125, 541] on li "IPEN25-006T" at bounding box center [346, 547] width 521 height 23
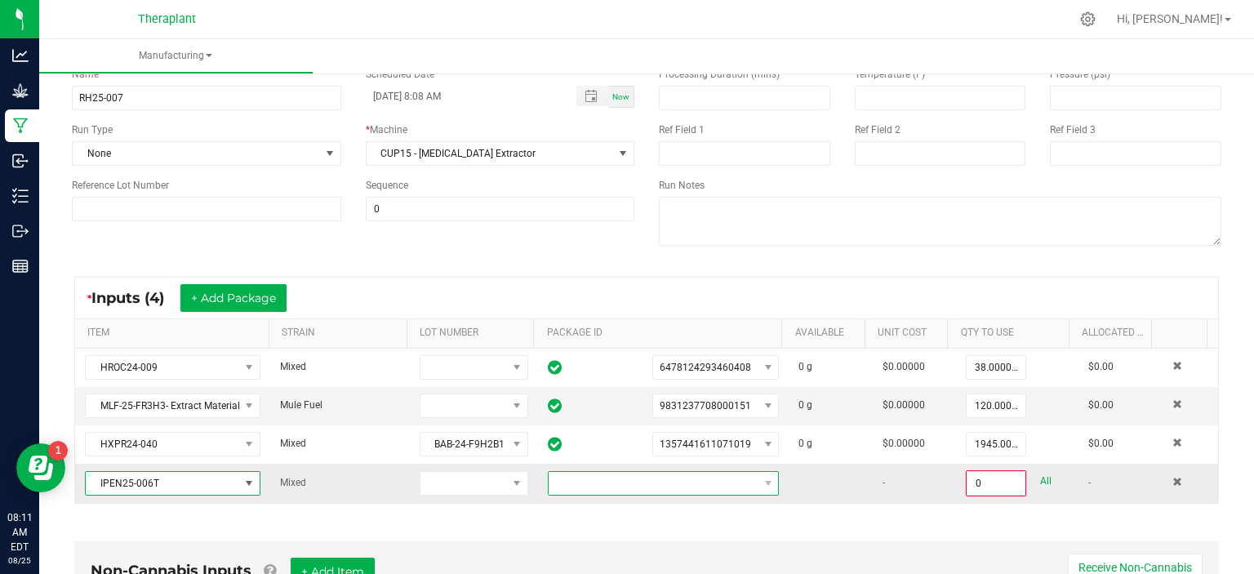
click at [599, 476] on span "NO DATA FOUND" at bounding box center [653, 483] width 209 height 23
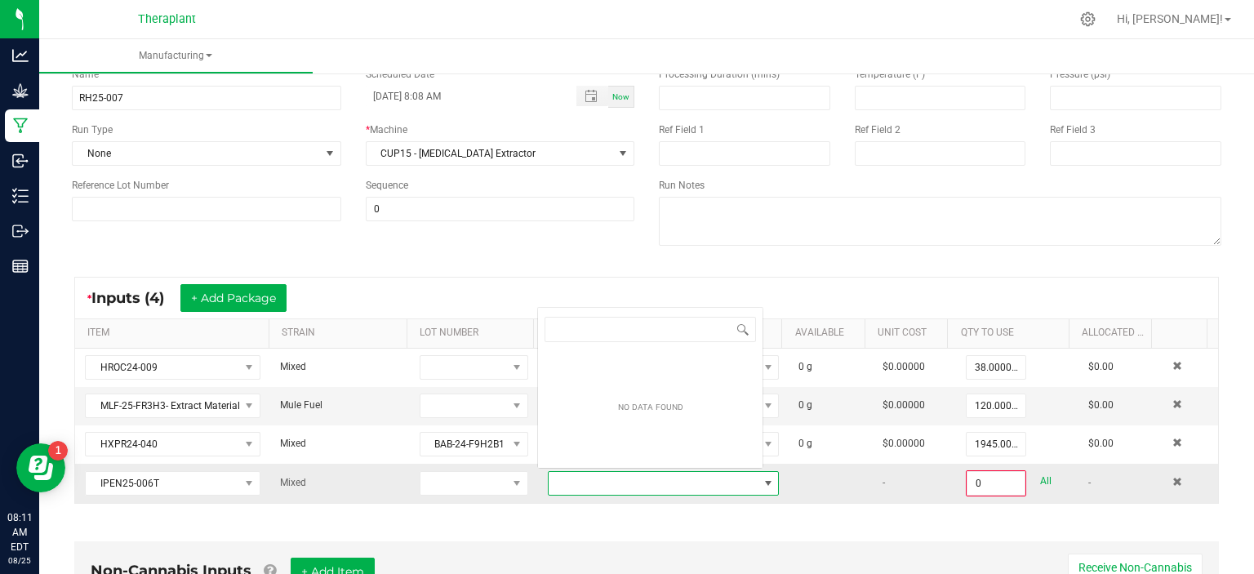
scroll to position [24, 222]
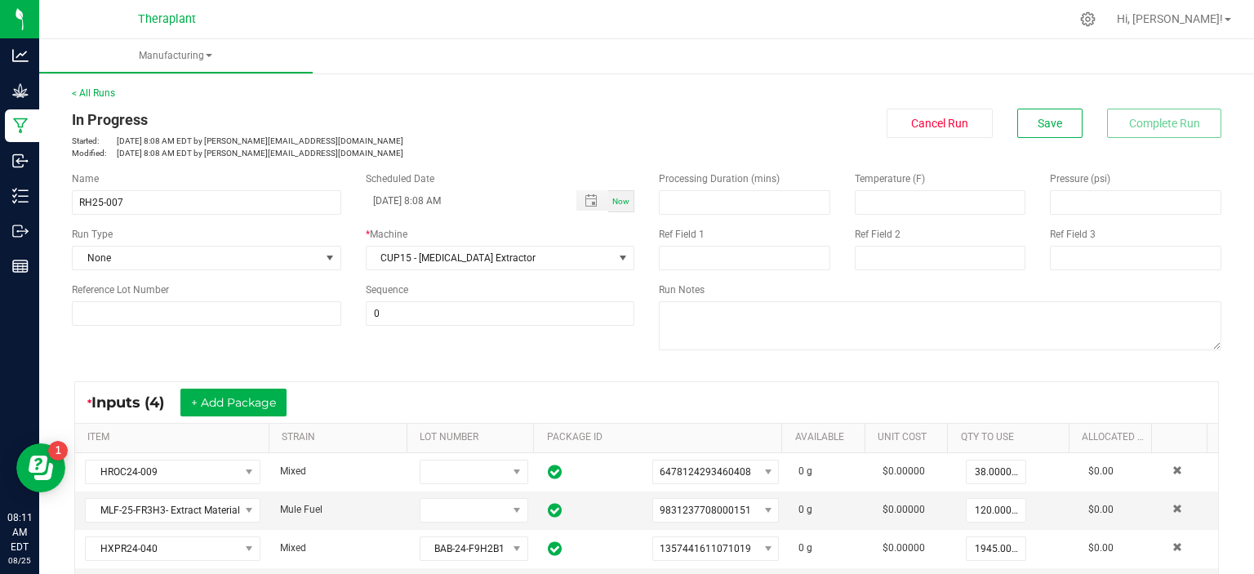
scroll to position [7, 0]
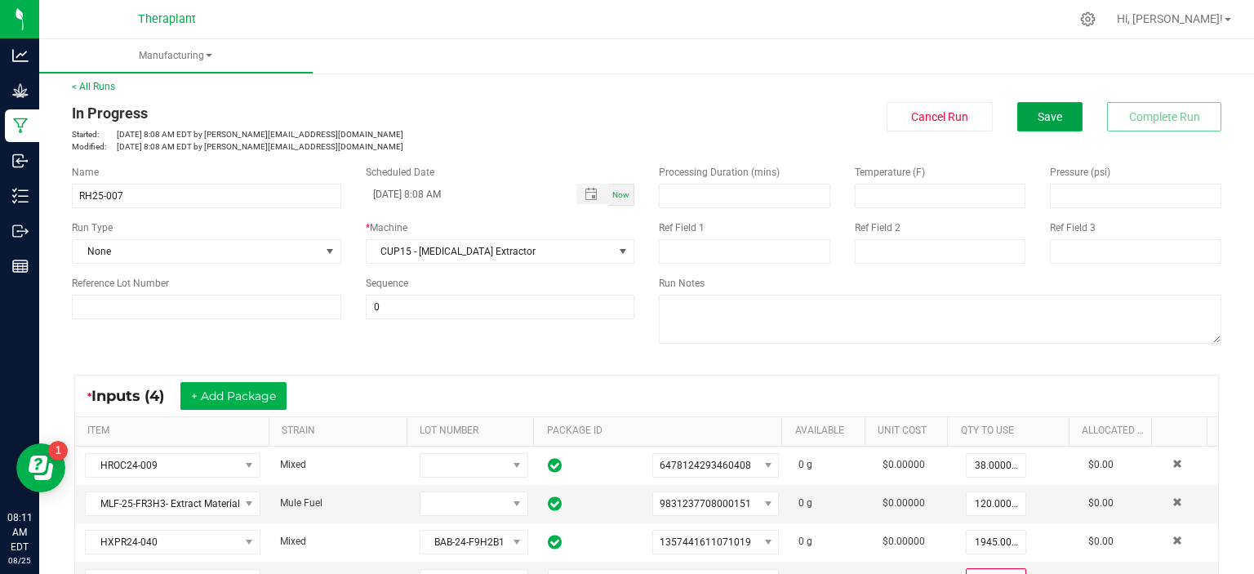
click at [1034, 107] on button "Save" at bounding box center [1049, 116] width 65 height 29
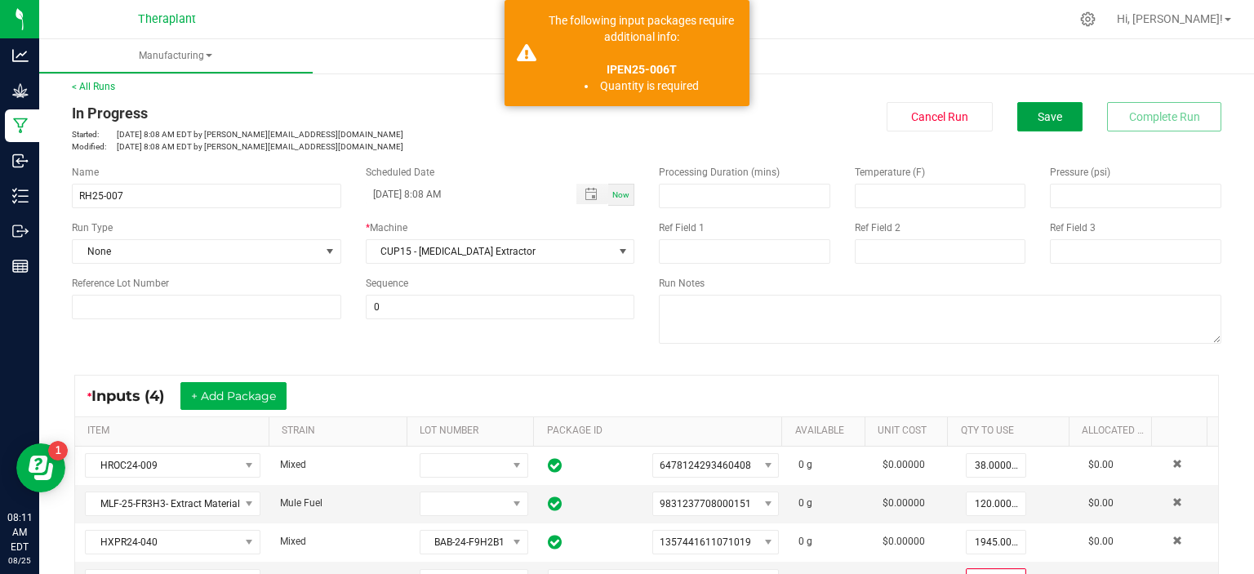
scroll to position [108, 0]
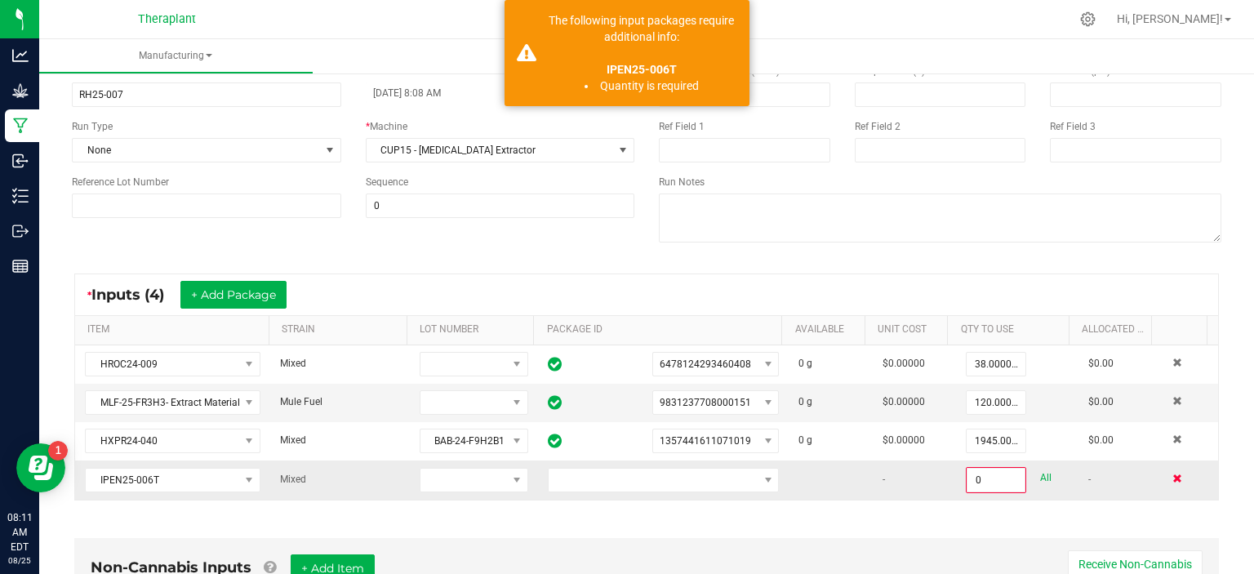
click at [1172, 479] on span at bounding box center [1177, 479] width 10 height 10
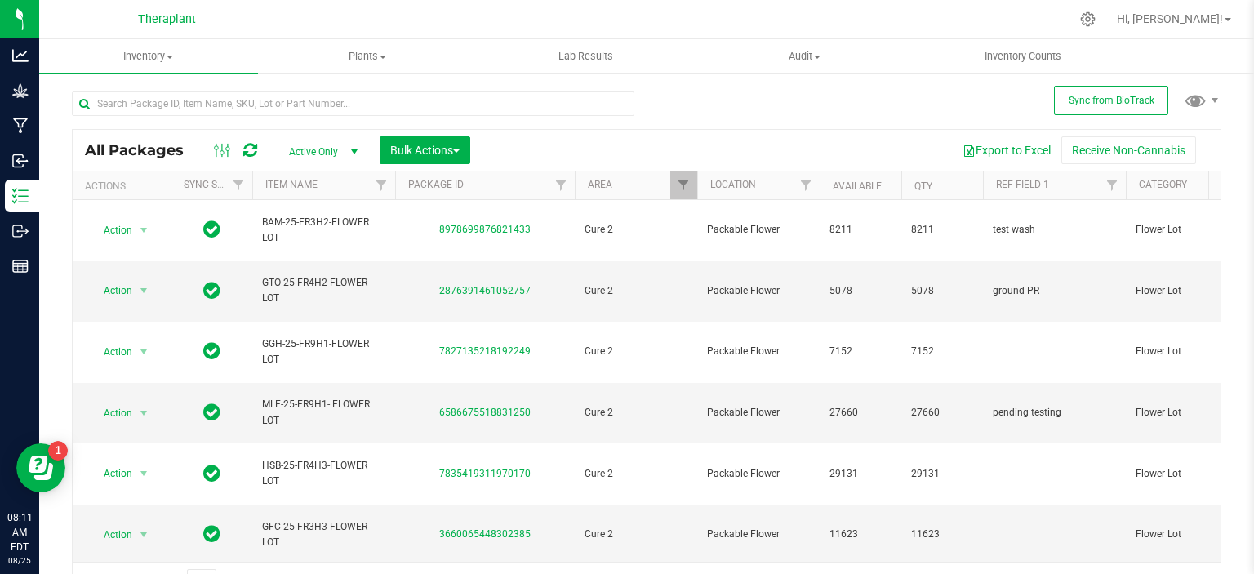
scroll to position [0, 1541]
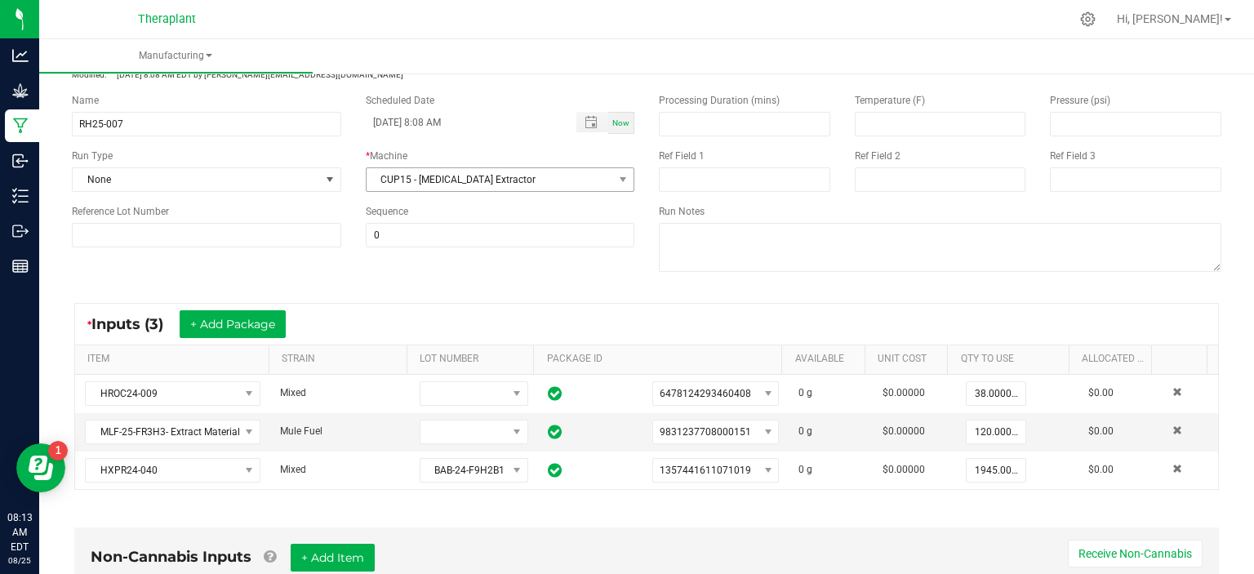
scroll to position [78, 0]
click at [248, 332] on button "+ Add Package" at bounding box center [233, 324] width 106 height 28
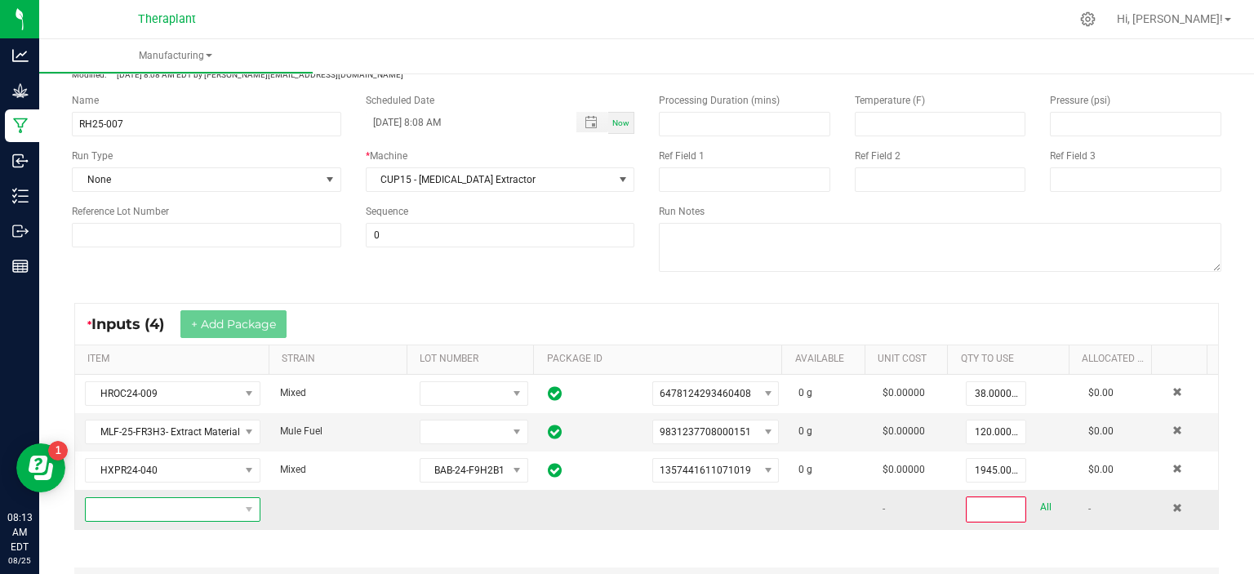
click at [242, 503] on span "NO DATA FOUND" at bounding box center [248, 509] width 13 height 13
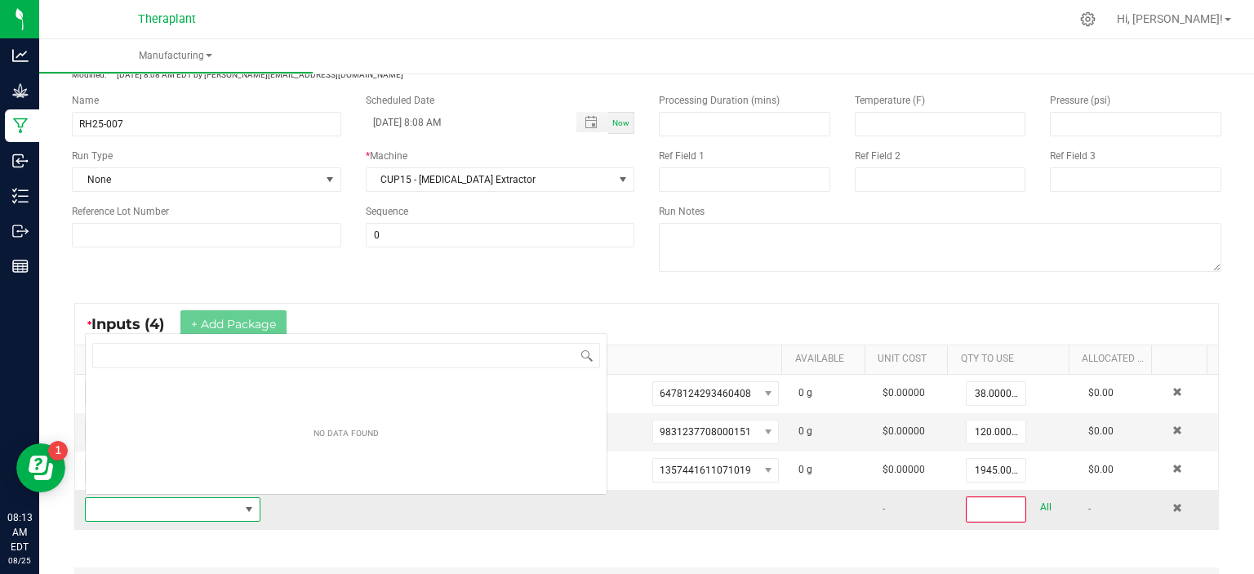
scroll to position [24, 169]
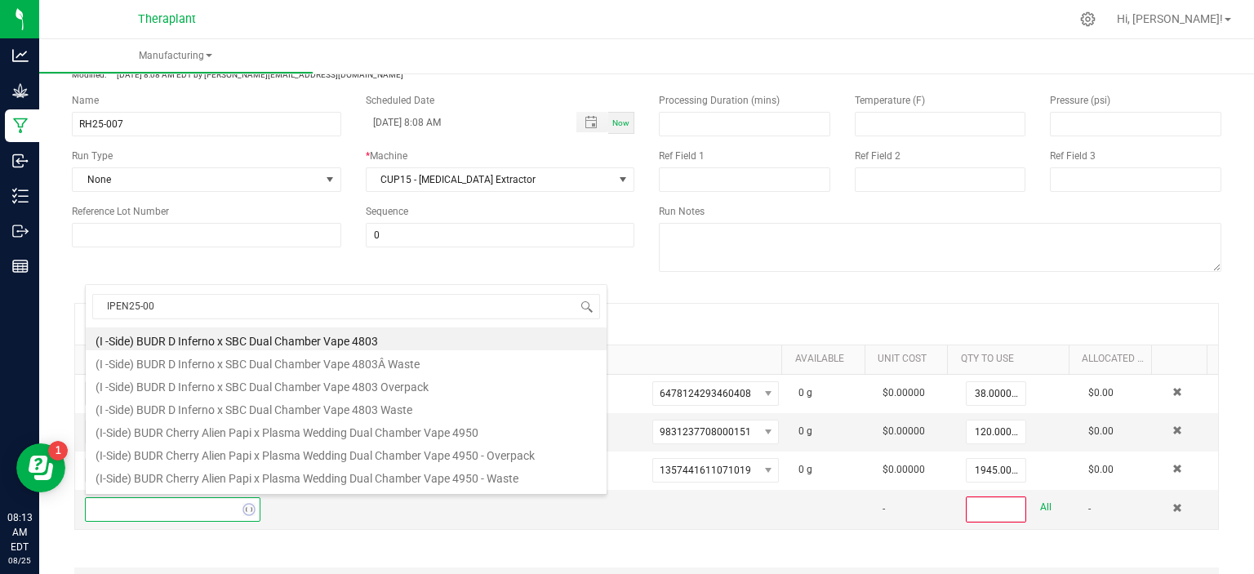
type input "IPEN25-006"
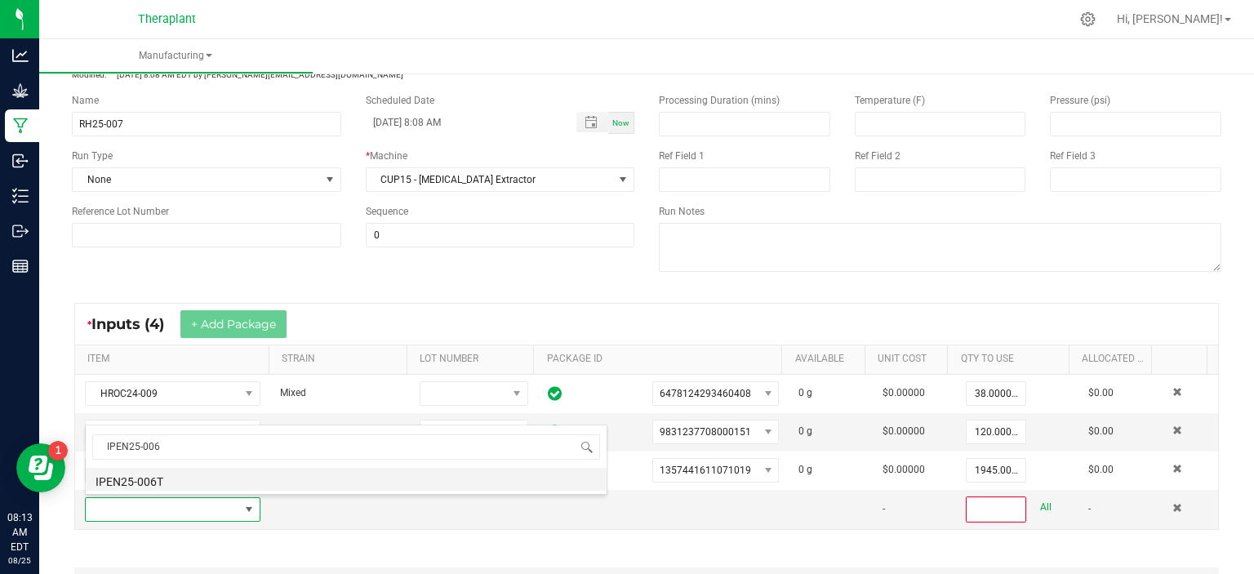
click at [168, 477] on li "IPEN25-006T" at bounding box center [346, 479] width 521 height 23
type input "0"
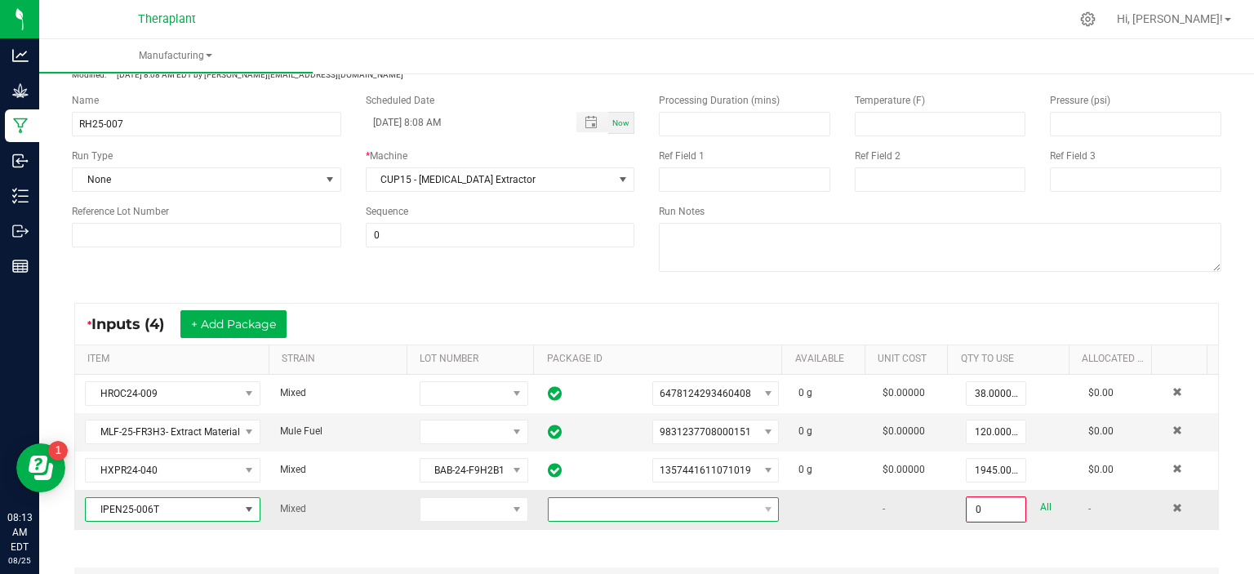
click at [649, 504] on span "NO DATA FOUND" at bounding box center [653, 509] width 209 height 23
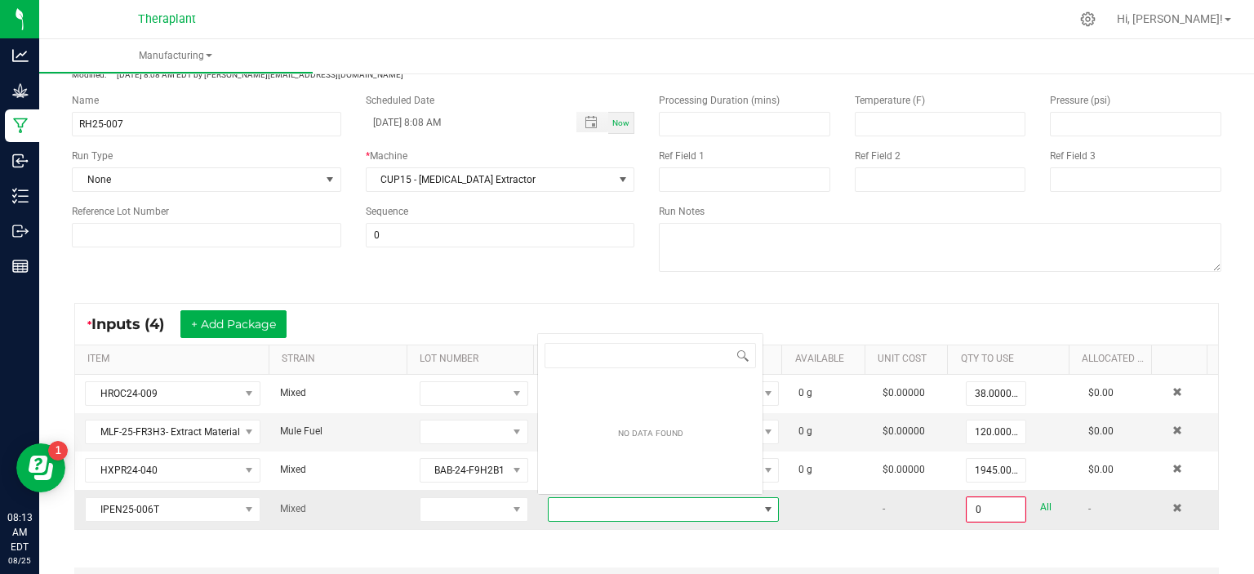
scroll to position [24, 222]
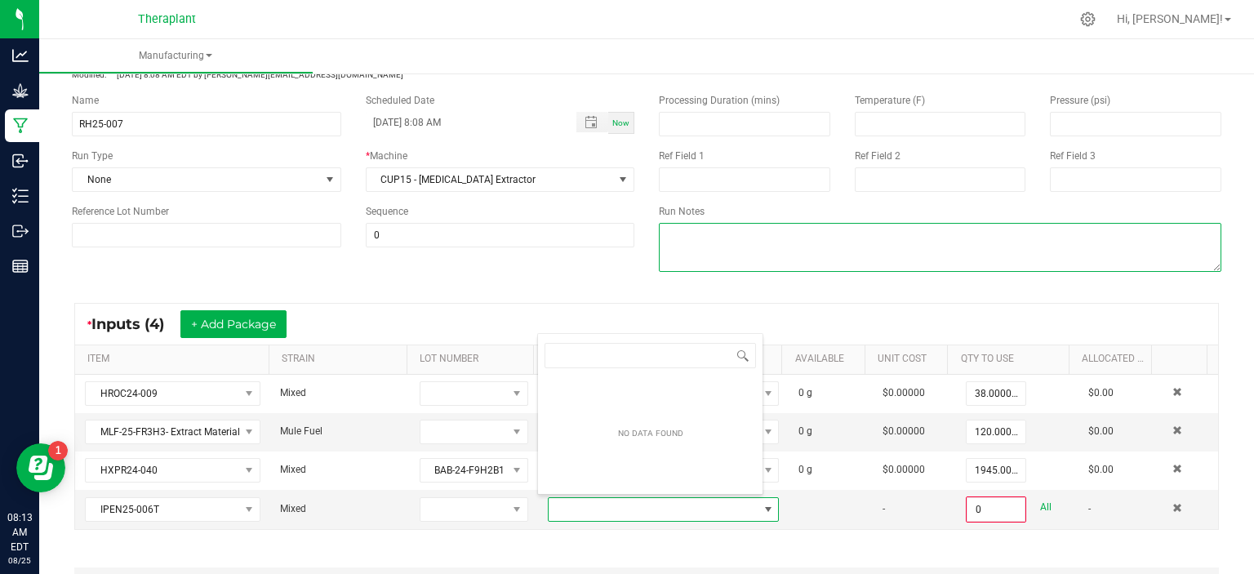
click at [735, 268] on textarea at bounding box center [940, 247] width 563 height 49
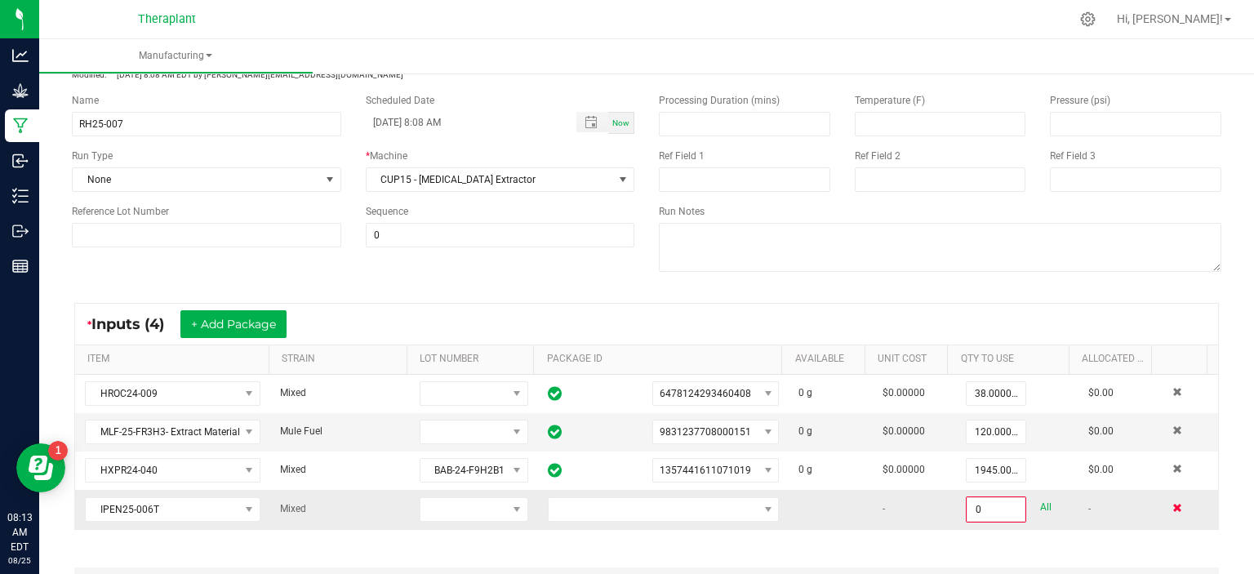
click at [1172, 503] on span at bounding box center [1177, 508] width 10 height 10
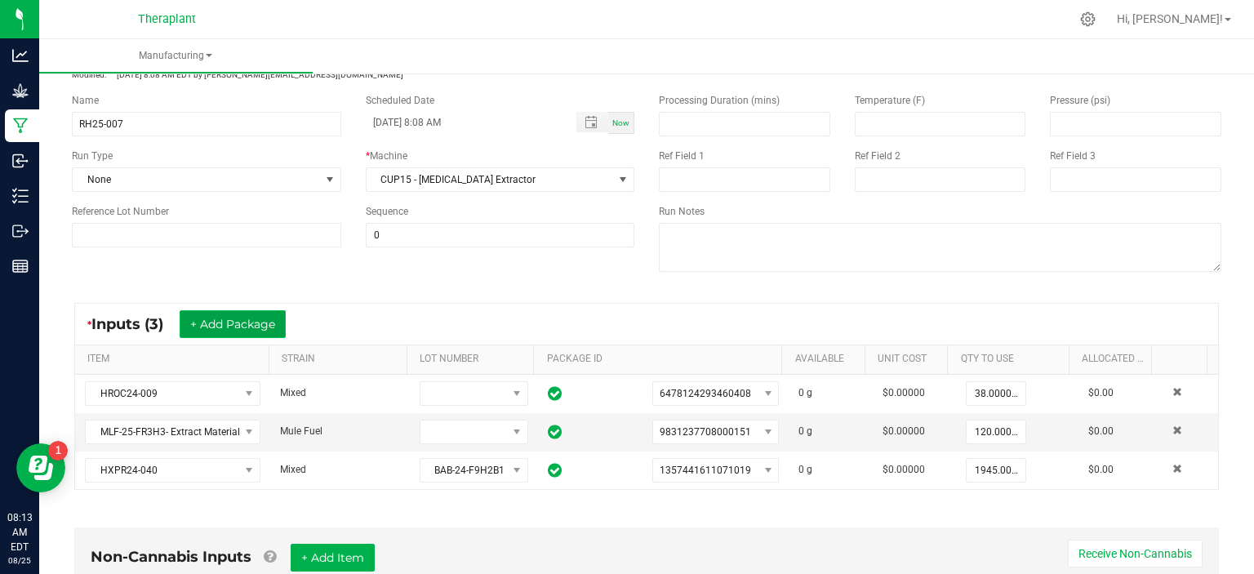
click at [257, 322] on button "+ Add Package" at bounding box center [233, 324] width 106 height 28
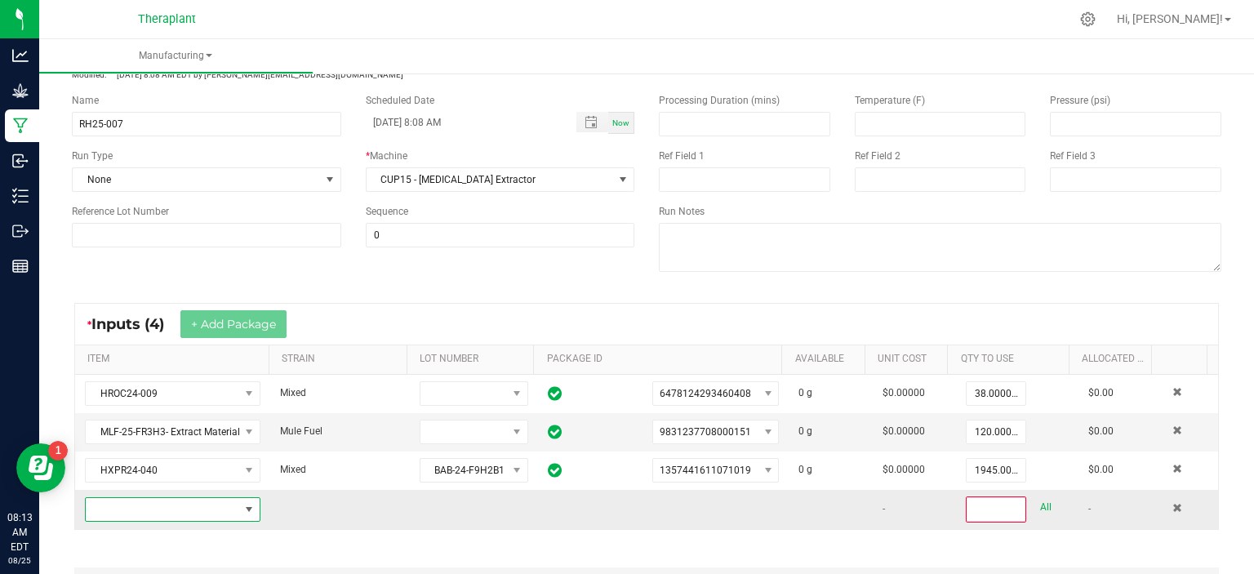
click at [250, 506] on span "NO DATA FOUND" at bounding box center [248, 509] width 13 height 13
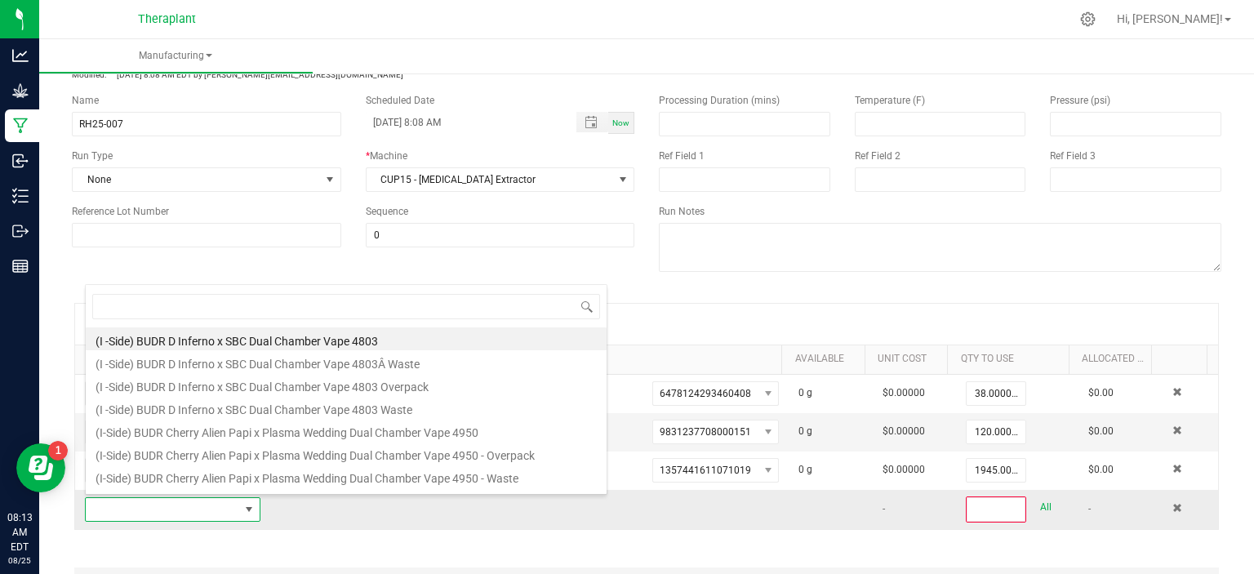
scroll to position [24, 169]
type input "SPEN25-009"
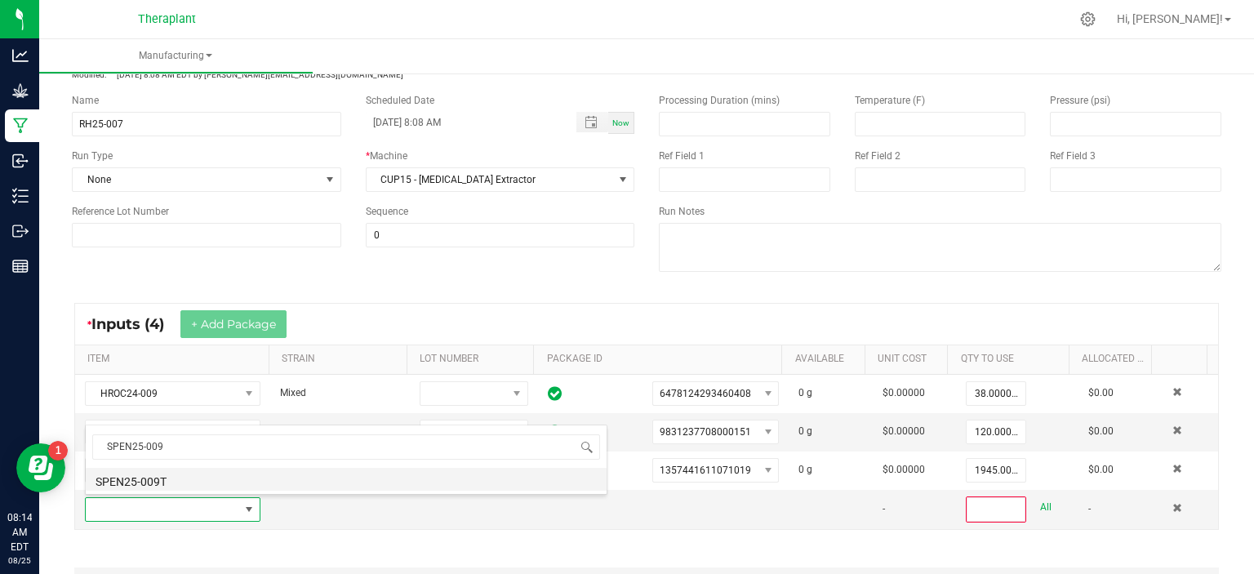
click at [205, 480] on li "SPEN25-009T" at bounding box center [346, 479] width 521 height 23
type input "0"
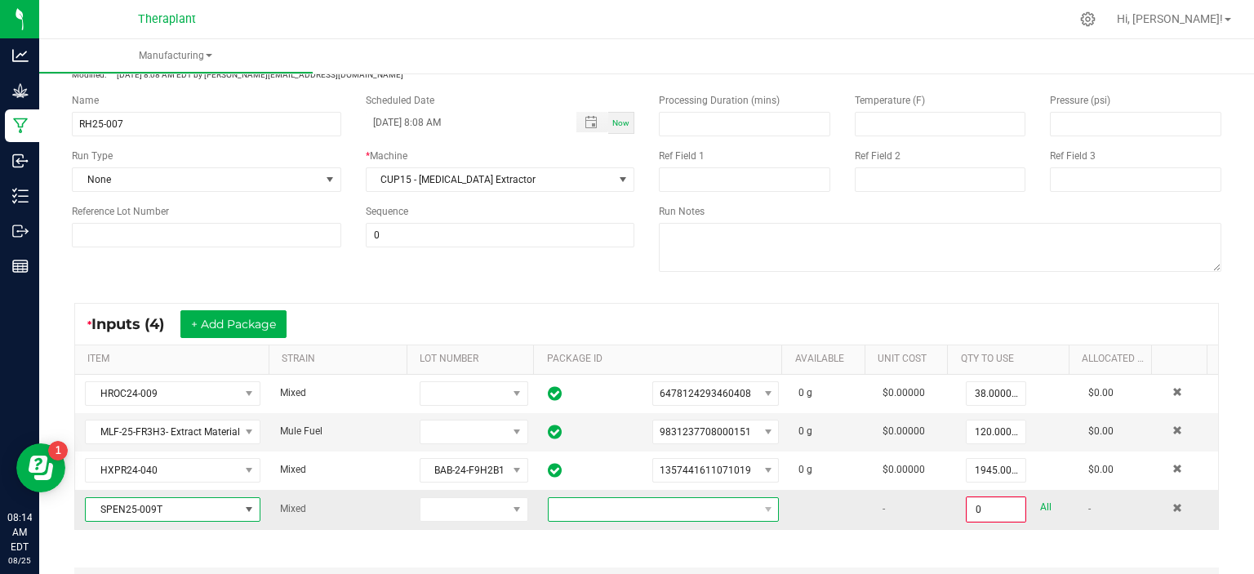
click at [614, 510] on span "NO DATA FOUND" at bounding box center [653, 509] width 209 height 23
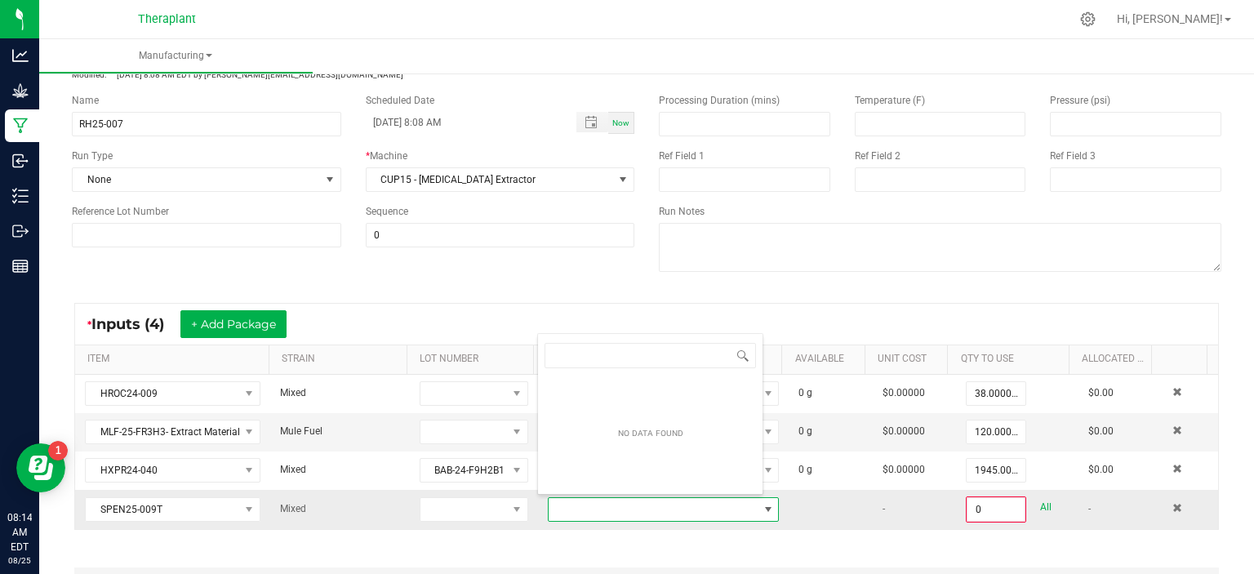
scroll to position [24, 222]
click at [725, 305] on div "* Inputs (4) + Add Package" at bounding box center [646, 324] width 1143 height 41
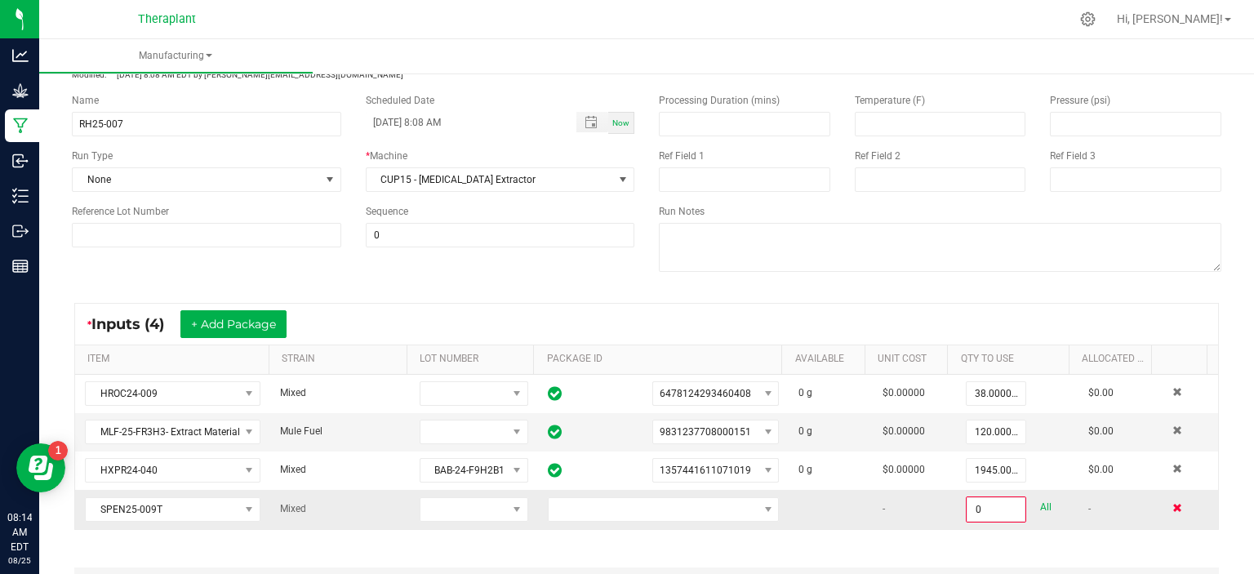
click at [1172, 503] on span at bounding box center [1177, 508] width 10 height 10
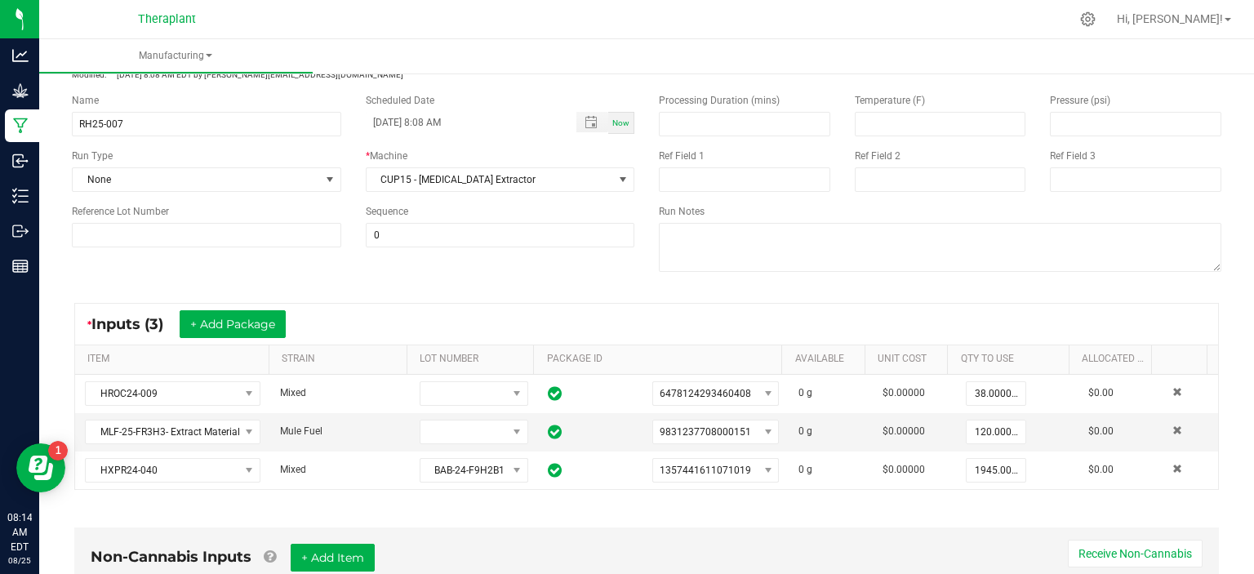
scroll to position [0, 0]
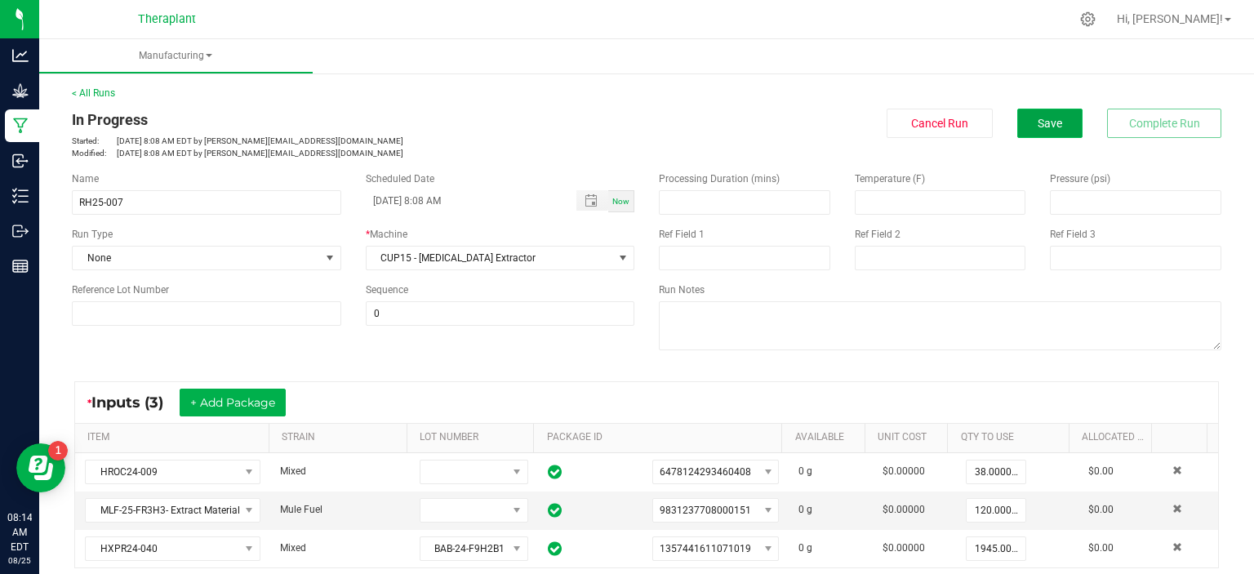
click at [1038, 129] on span "Save" at bounding box center [1050, 123] width 24 height 13
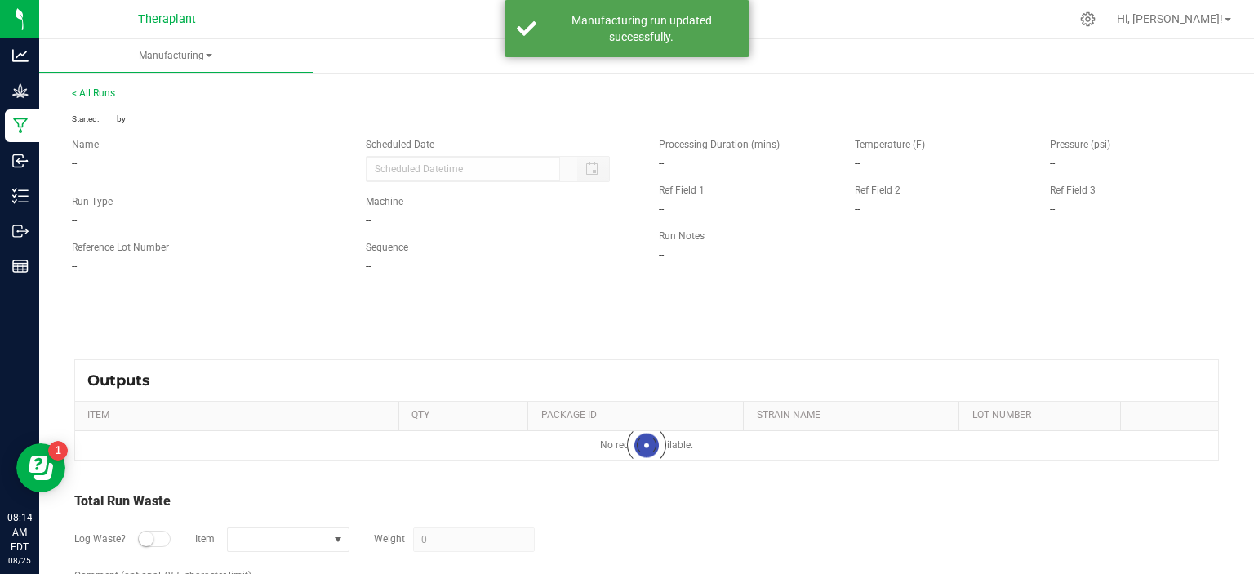
type input "[DATE] 8:08 AM"
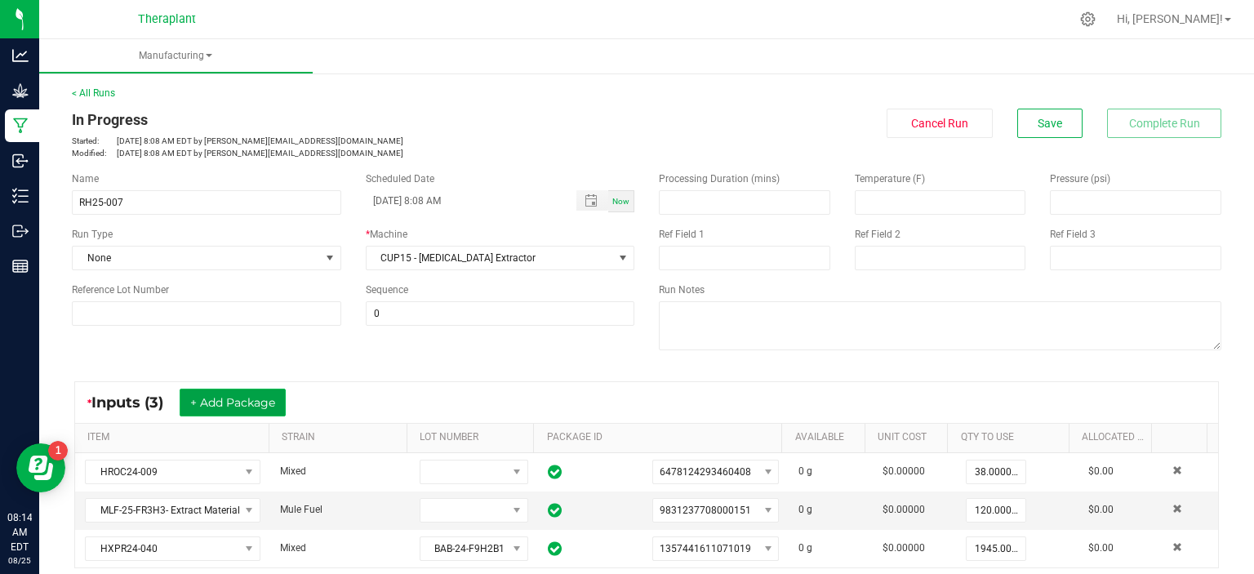
click at [256, 391] on button "+ Add Package" at bounding box center [233, 403] width 106 height 28
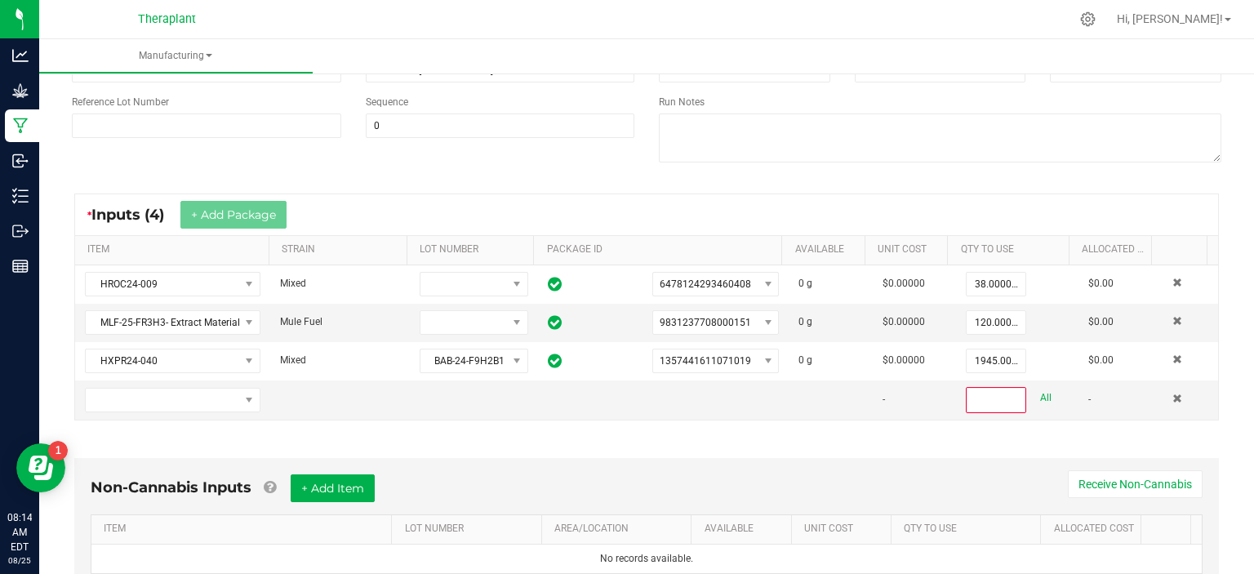
scroll to position [195, 0]
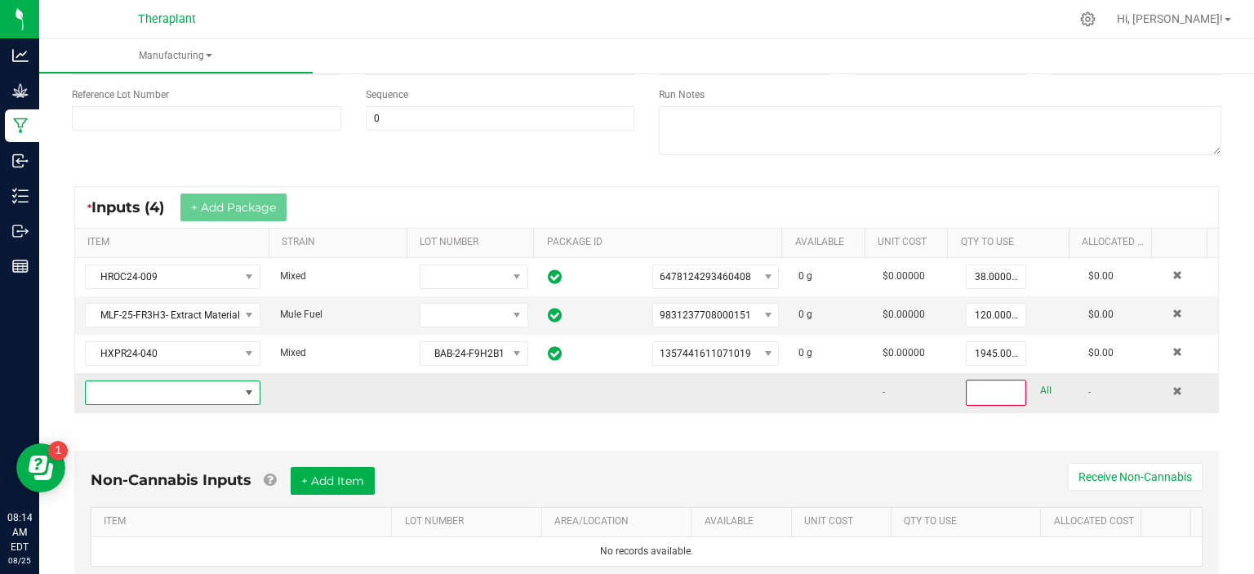
click at [247, 387] on span "NO DATA FOUND" at bounding box center [248, 392] width 13 height 13
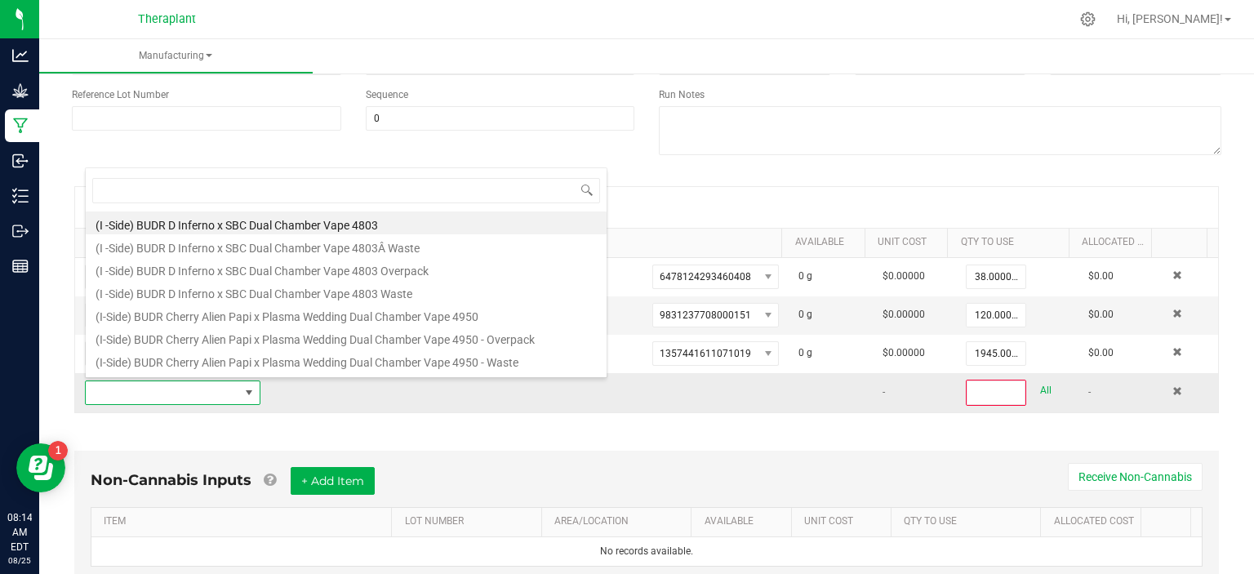
scroll to position [24, 169]
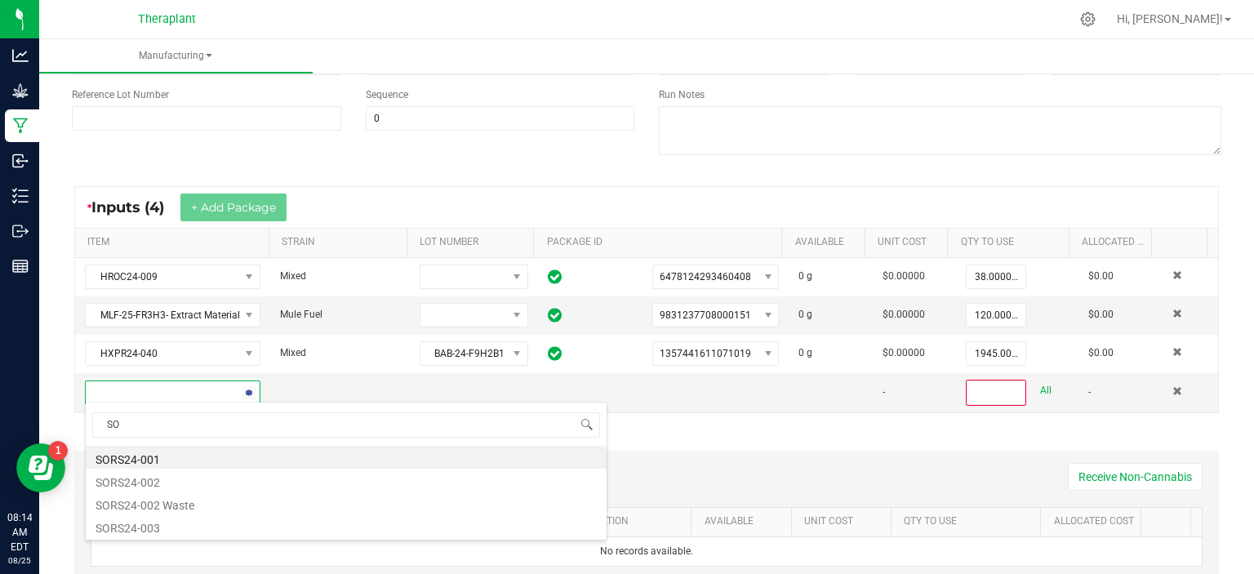
type input "S"
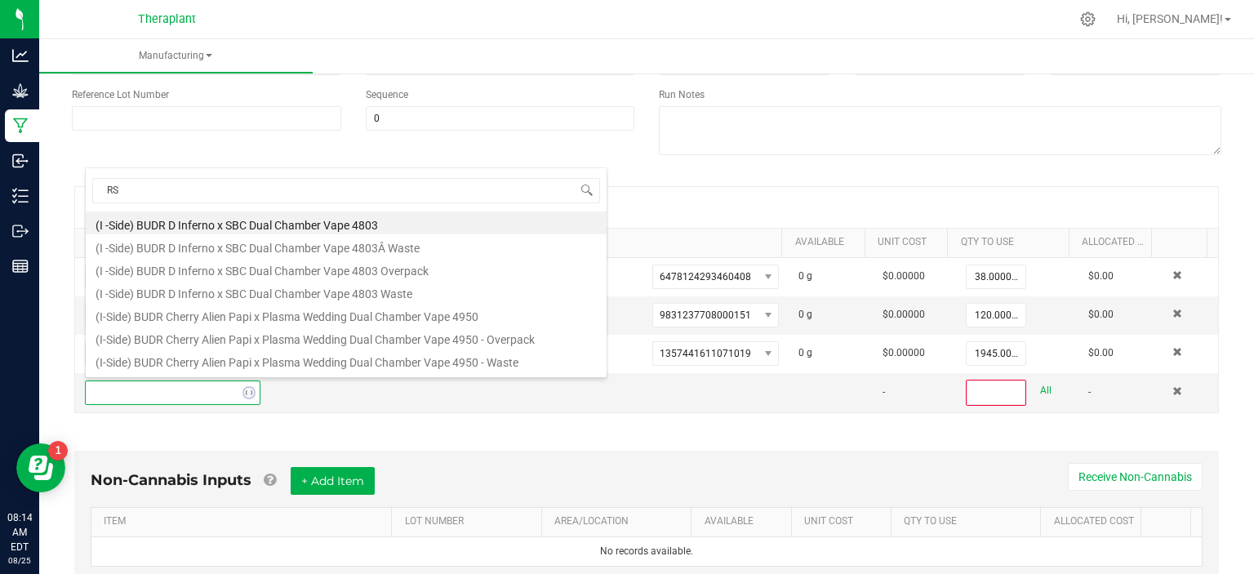
scroll to position [0, 0]
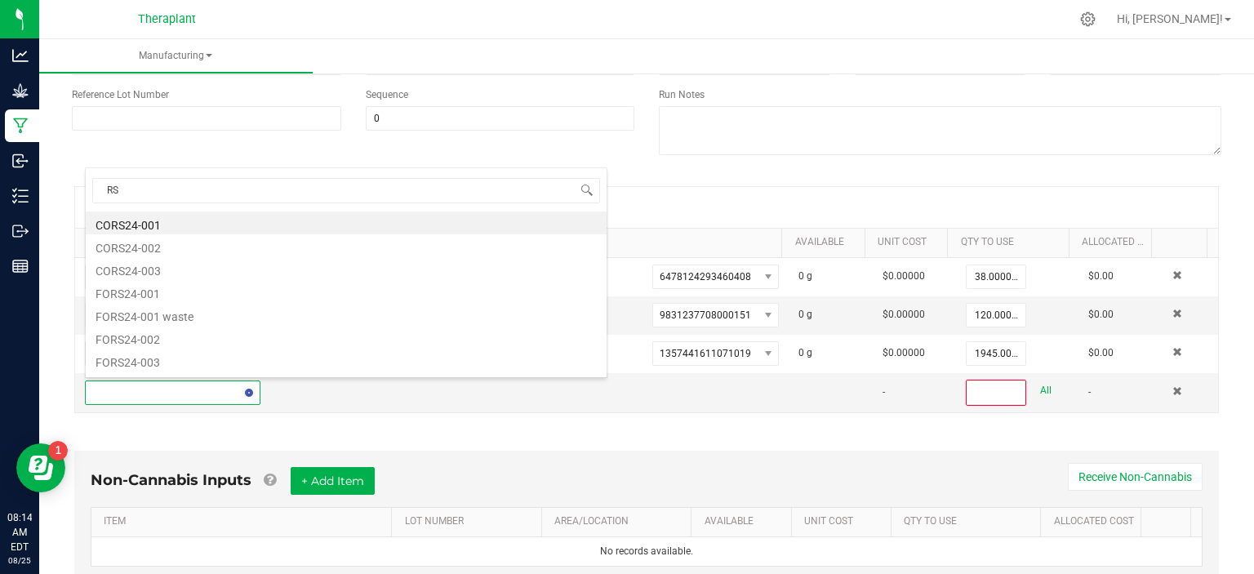
type input "R"
type input "SR24"
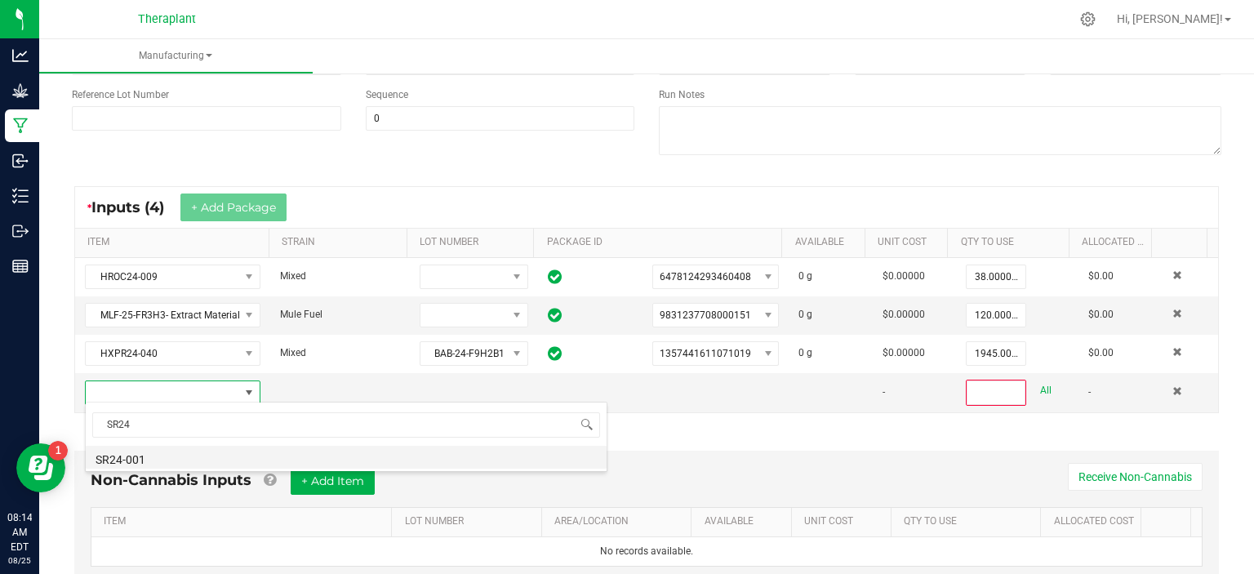
click at [146, 458] on li "SR24-001" at bounding box center [346, 457] width 521 height 23
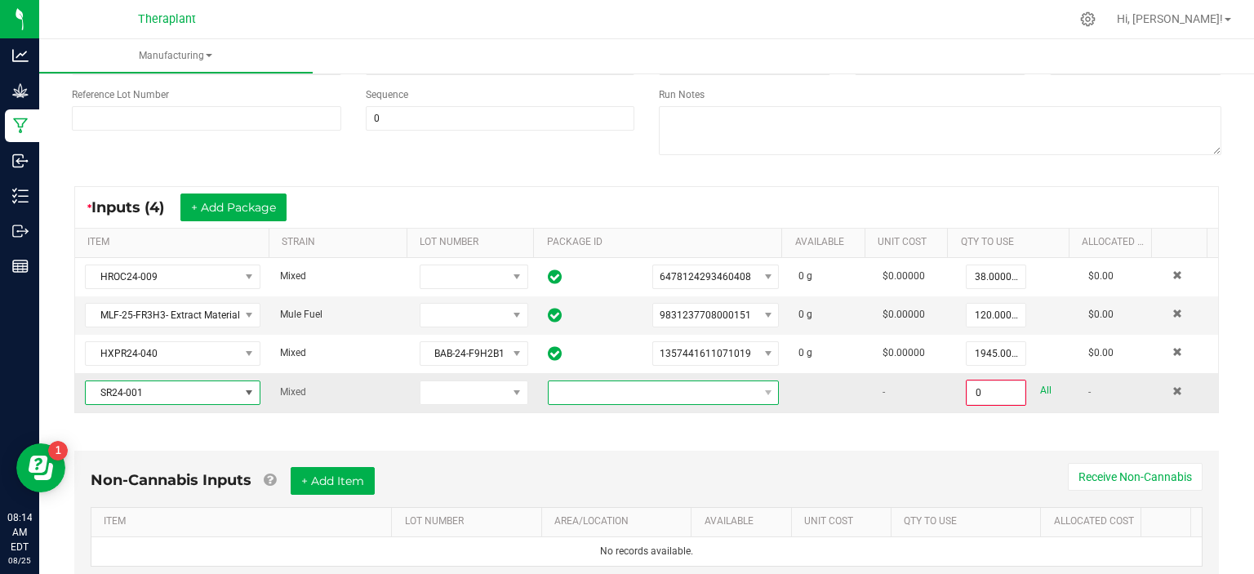
click at [612, 388] on span at bounding box center [653, 392] width 209 height 23
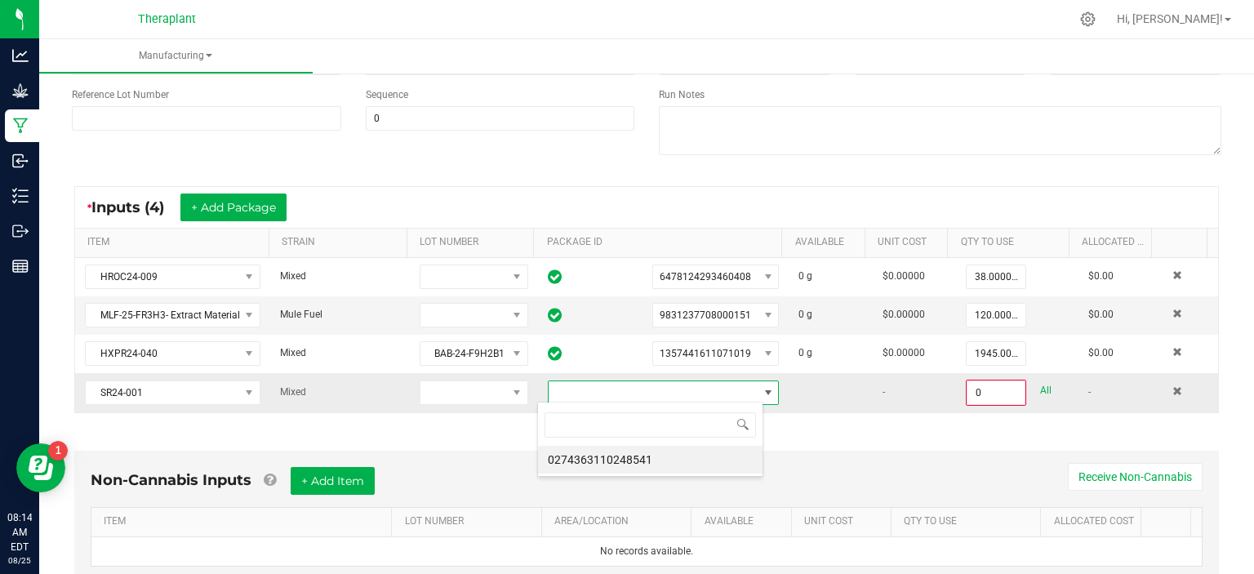
scroll to position [24, 225]
click at [598, 456] on li "0274363110248541" at bounding box center [650, 460] width 225 height 28
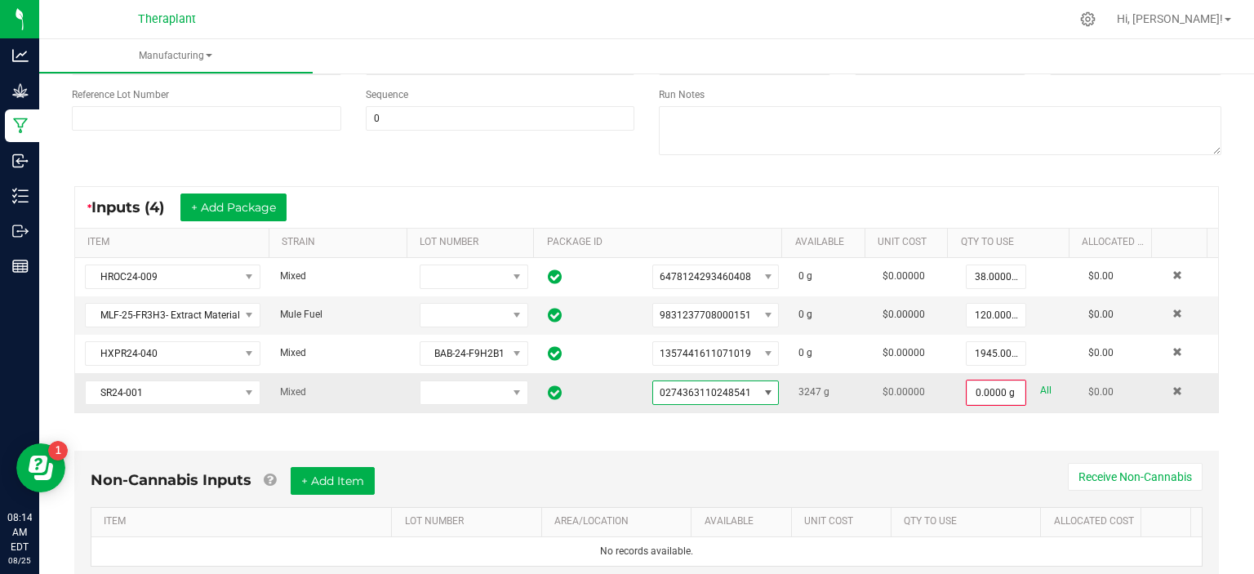
click at [1026, 387] on div "All" at bounding box center [1039, 391] width 26 height 22
click at [1040, 388] on link "All" at bounding box center [1045, 391] width 11 height 22
type input "3247.0000 g"
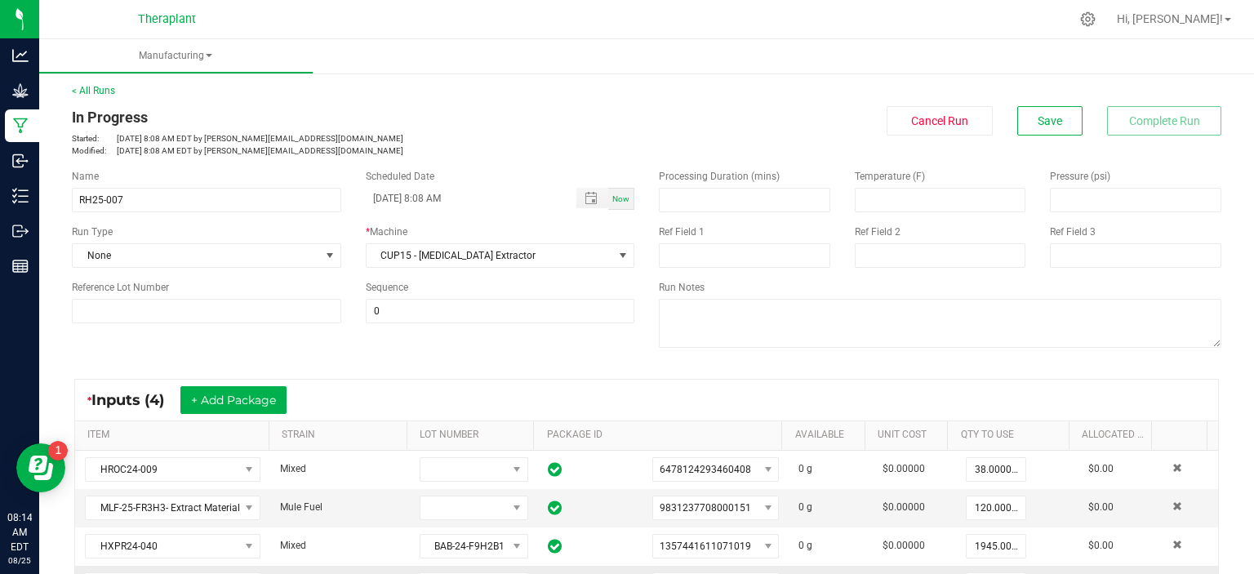
scroll to position [0, 0]
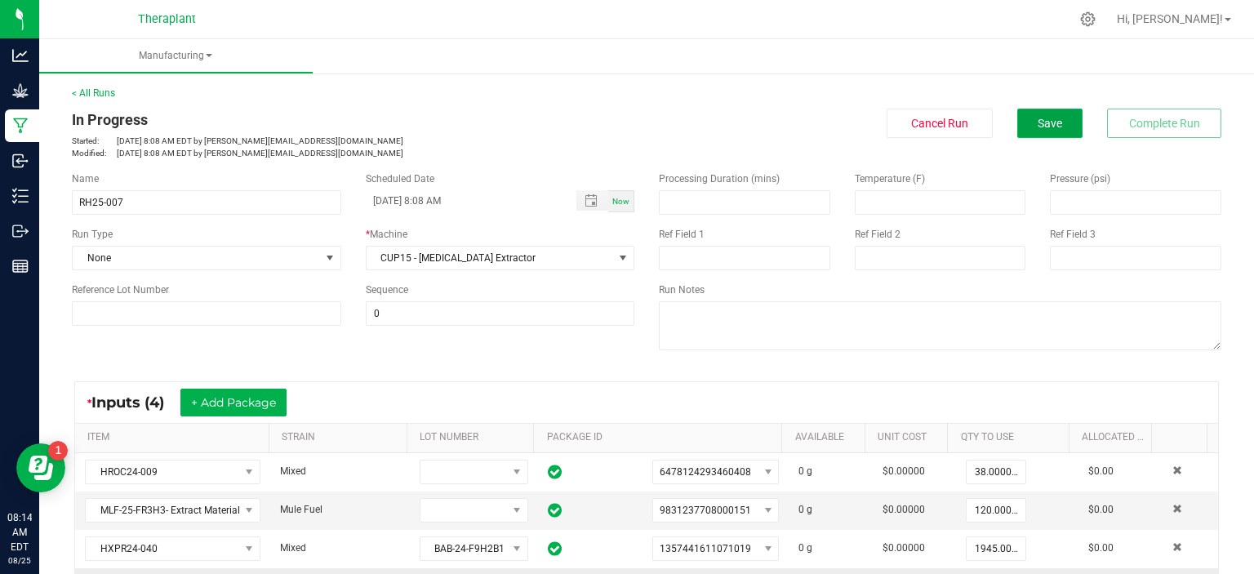
click at [1028, 131] on button "Save" at bounding box center [1049, 123] width 65 height 29
